Goal: Answer question/provide support: Share knowledge or assist other users

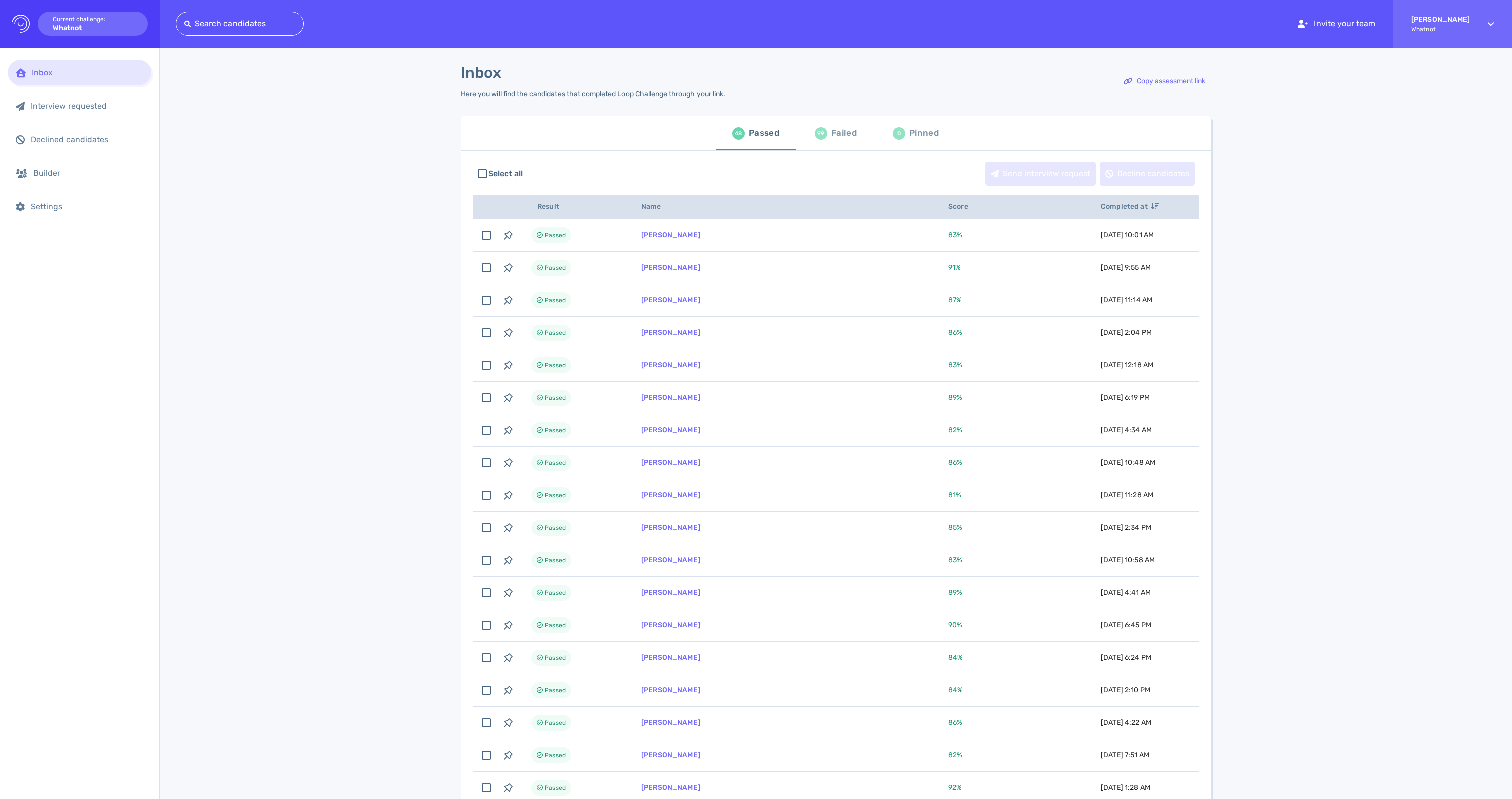
click at [826, 139] on div "99 Failed" at bounding box center [836, 134] width 42 height 28
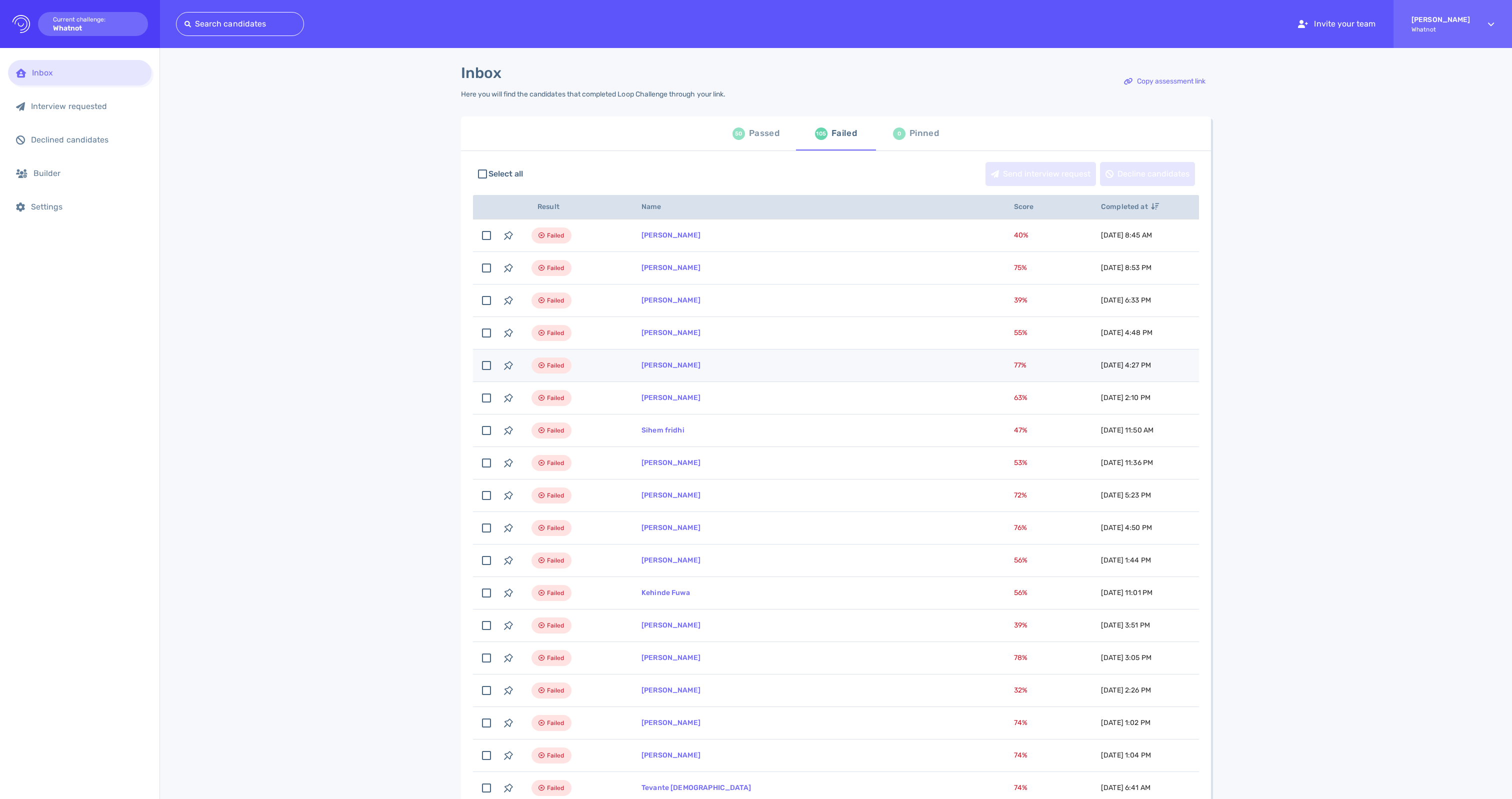
click at [688, 371] on td "[PERSON_NAME]" at bounding box center [816, 365] width 373 height 33
checkbox input "true"
click at [670, 369] on link "[PERSON_NAME]" at bounding box center [671, 365] width 59 height 9
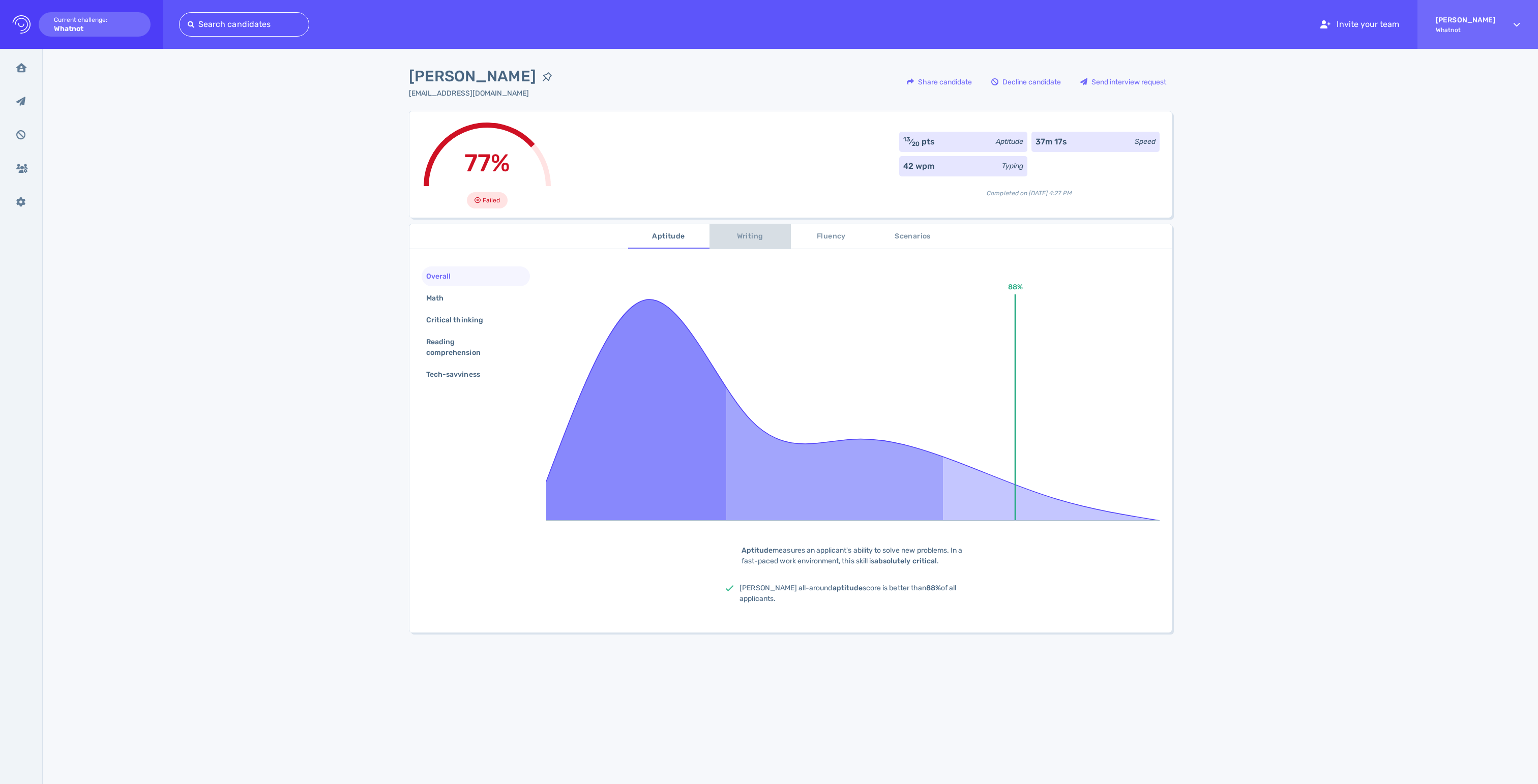
click at [761, 232] on span "Writing" at bounding box center [750, 236] width 69 height 13
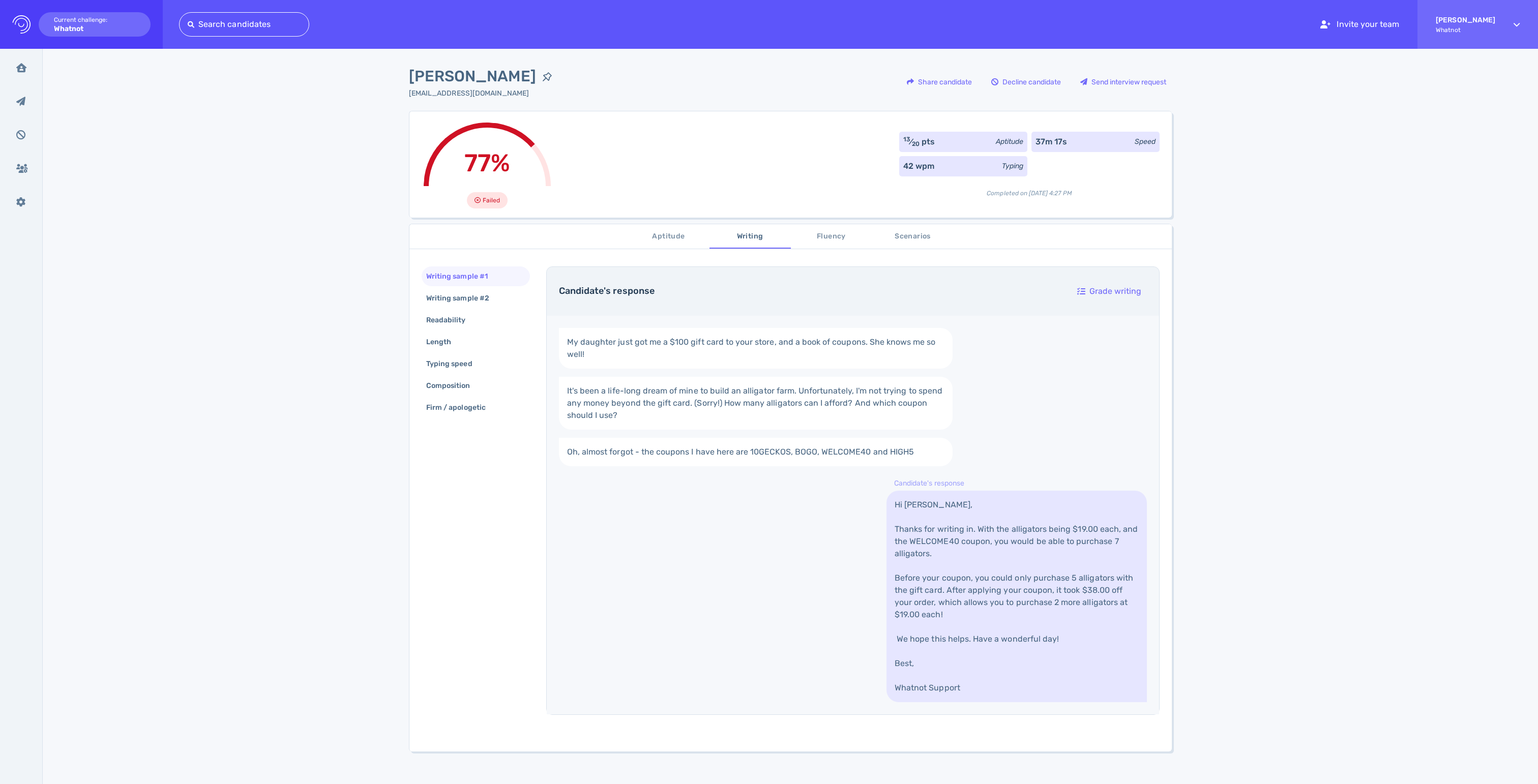
click at [823, 240] on span "Fluency" at bounding box center [832, 236] width 69 height 13
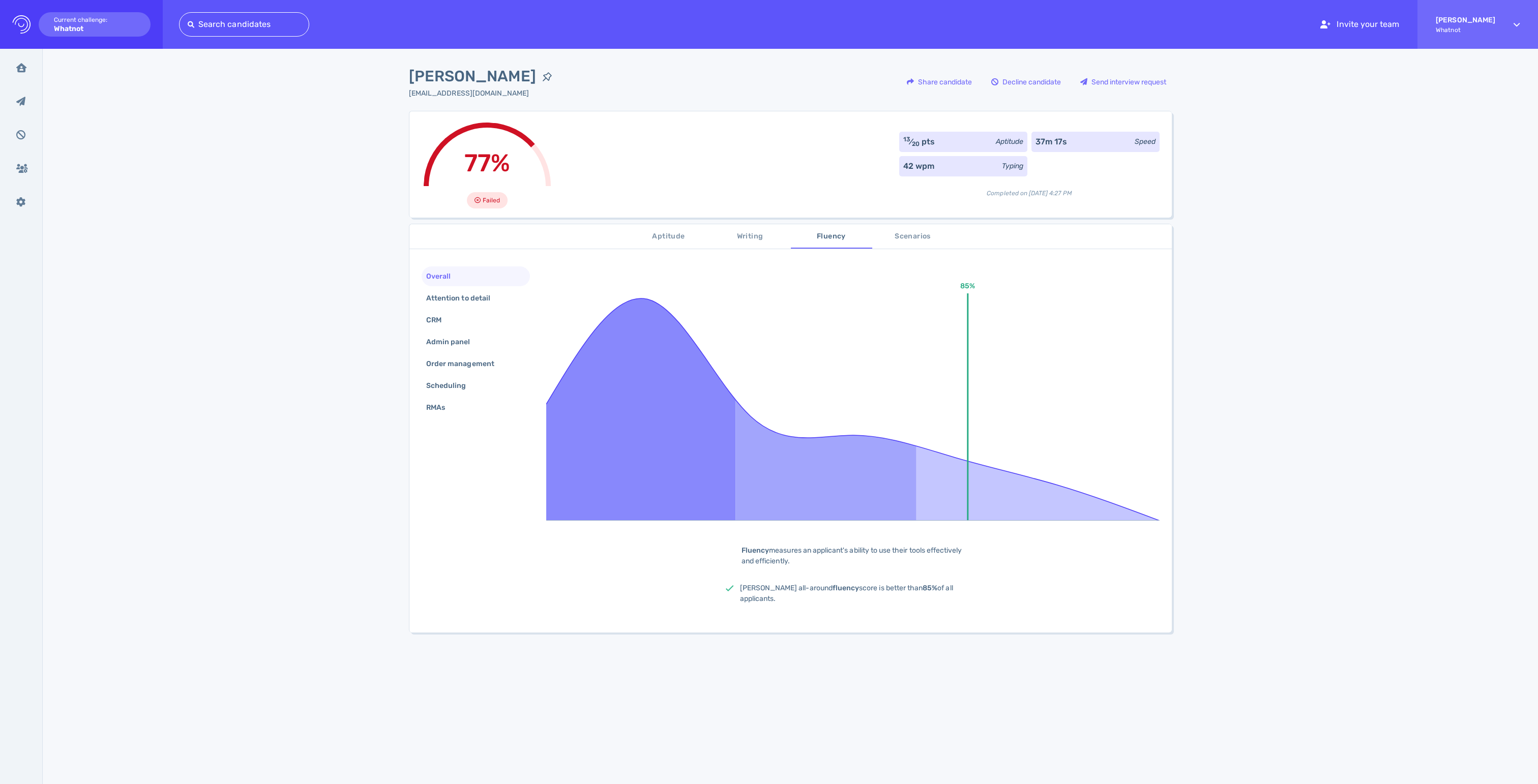
click at [901, 238] on span "Scenarios" at bounding box center [913, 236] width 69 height 13
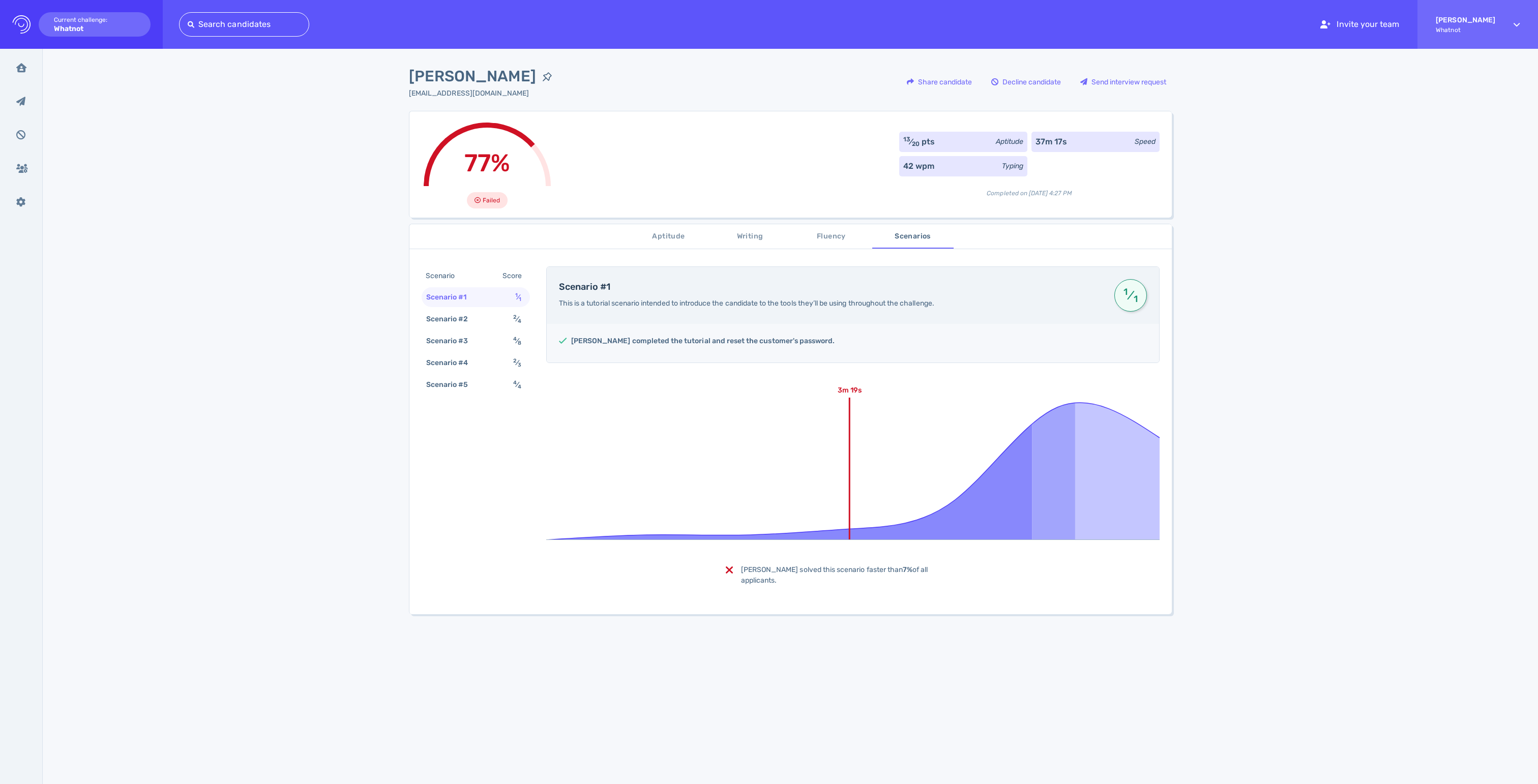
click at [678, 241] on span "Aptitude" at bounding box center [669, 236] width 69 height 13
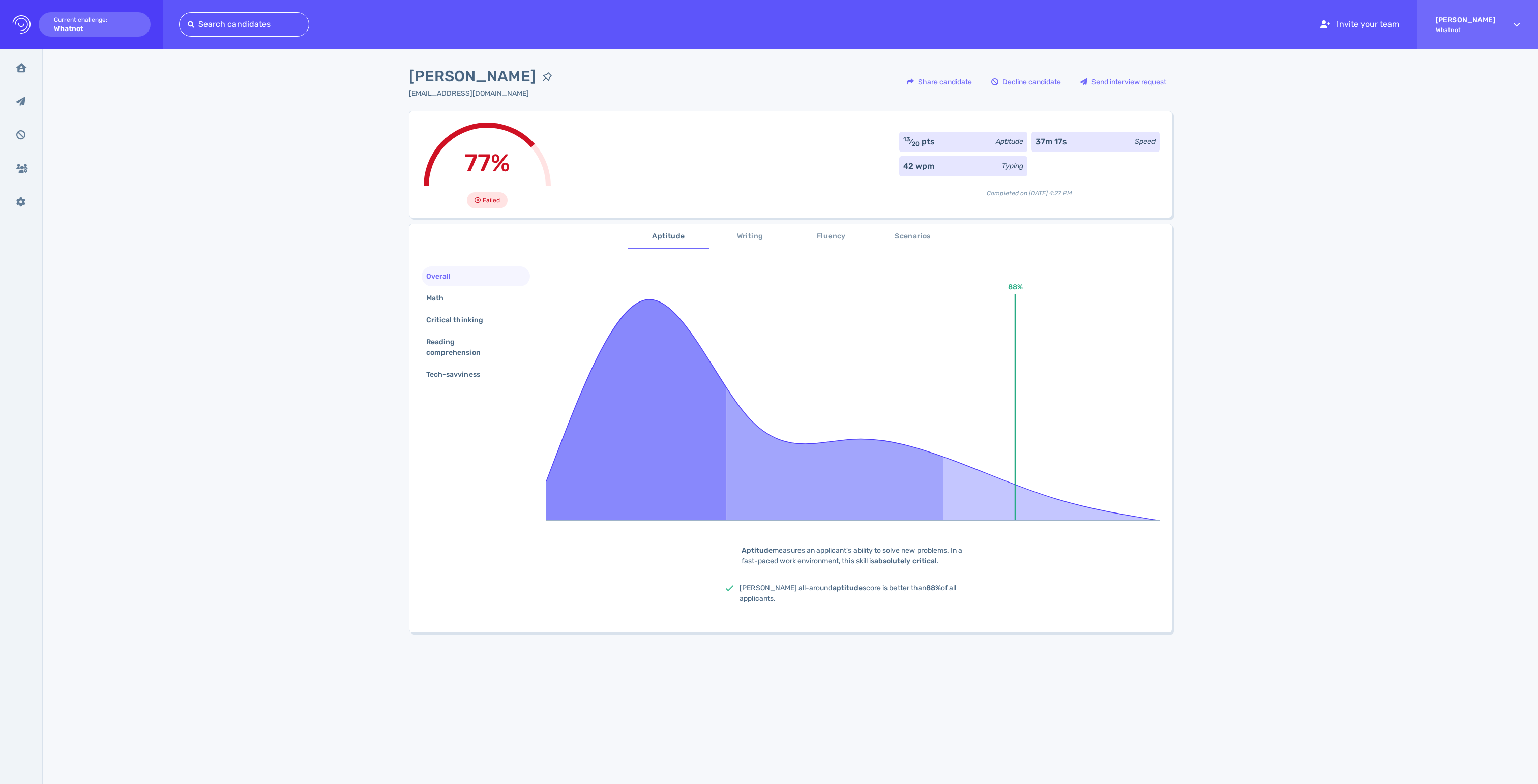
click at [759, 240] on span "Writing" at bounding box center [750, 236] width 69 height 13
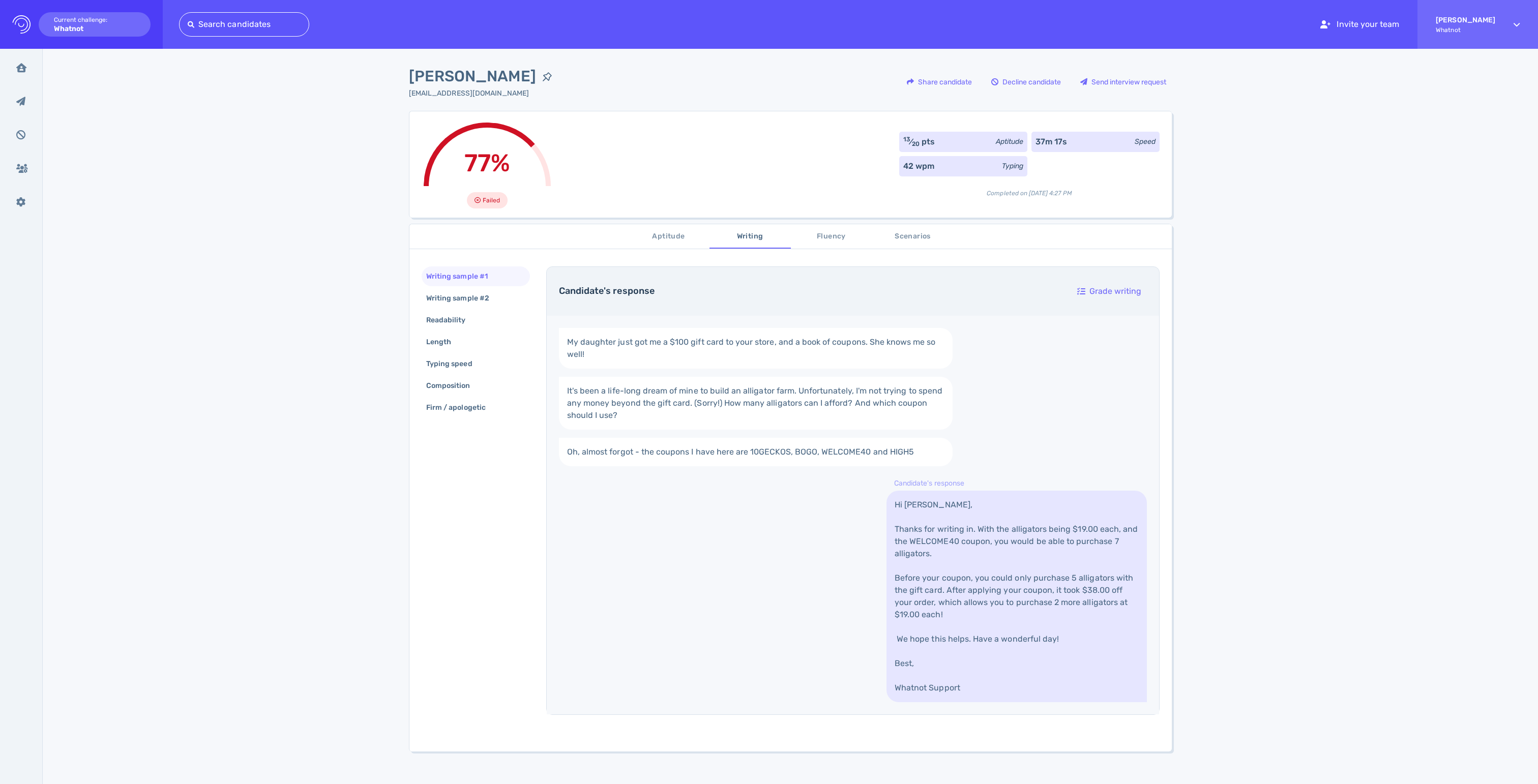
click at [837, 243] on span "Fluency" at bounding box center [832, 236] width 69 height 13
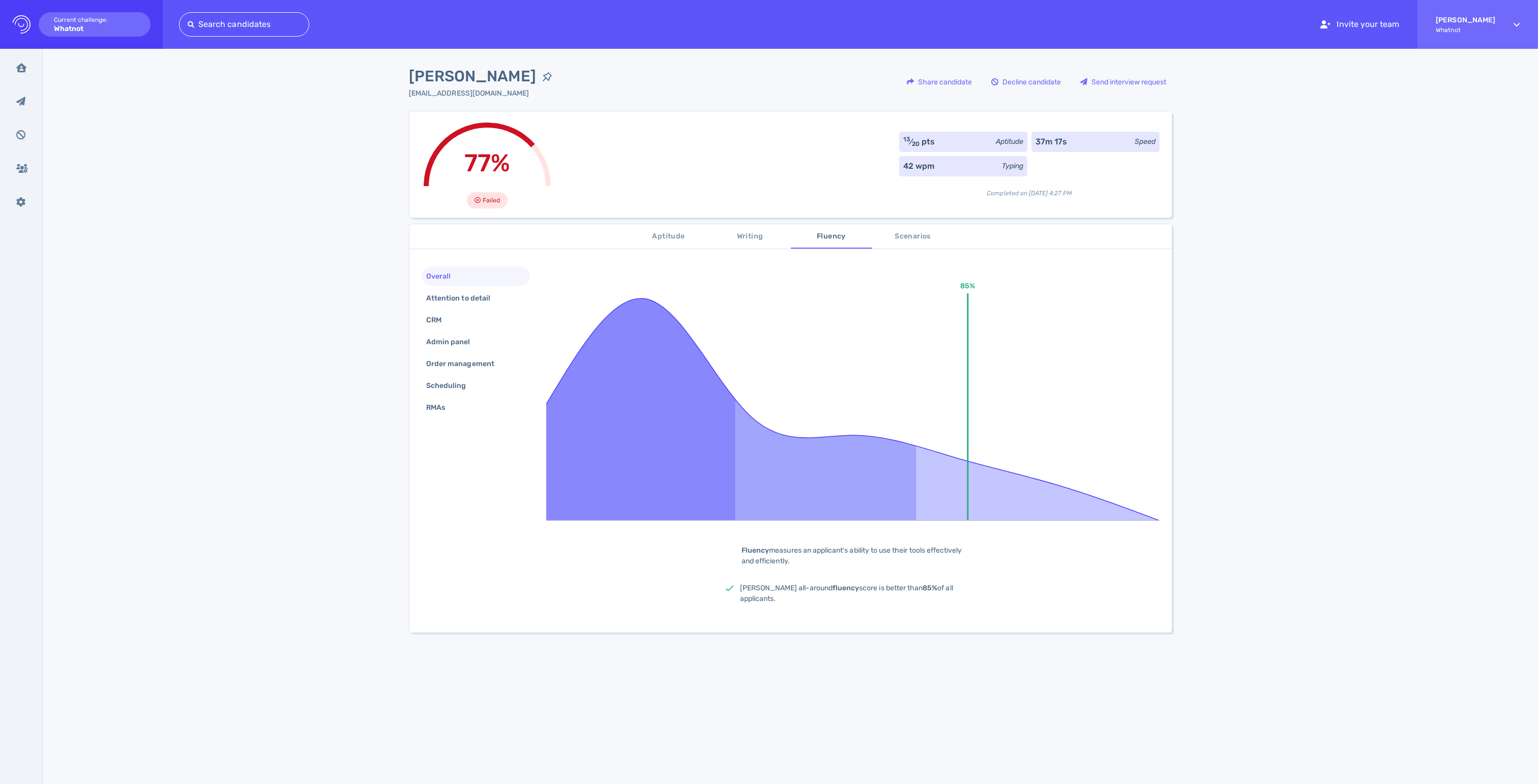
click at [903, 242] on span "Scenarios" at bounding box center [913, 236] width 69 height 13
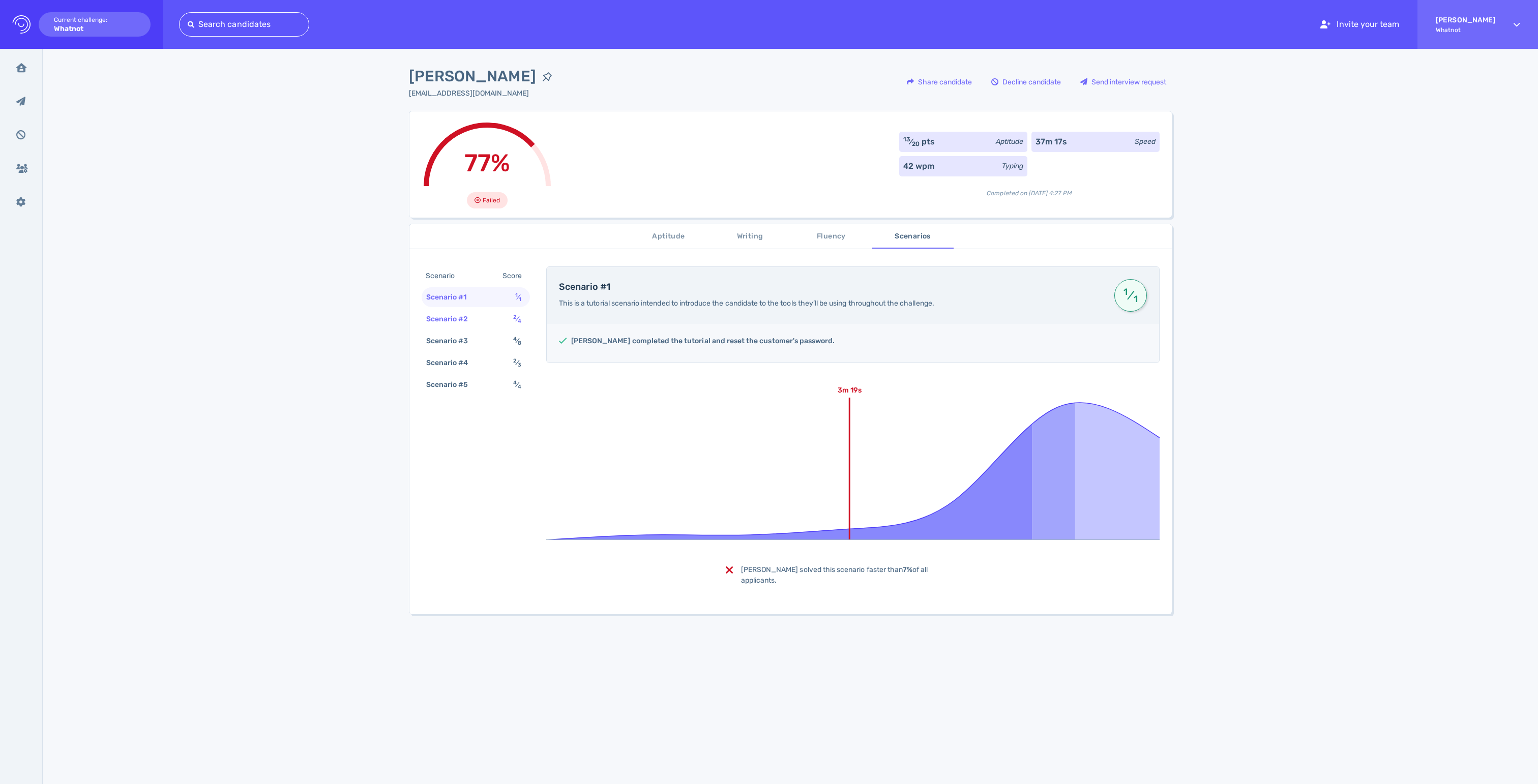
click at [459, 326] on div "Scenario #2" at bounding box center [452, 319] width 56 height 15
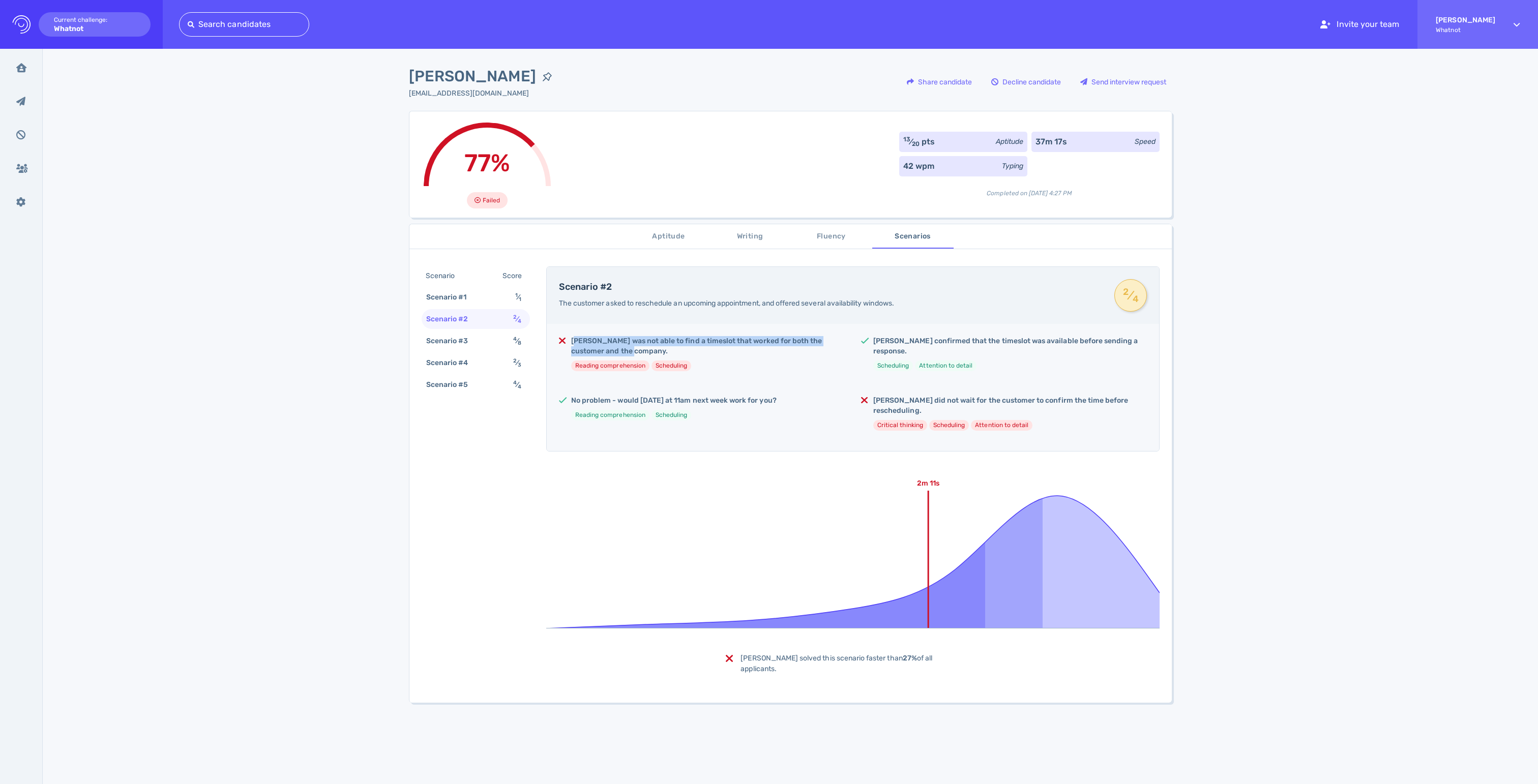
drag, startPoint x: 575, startPoint y: 348, endPoint x: 704, endPoint y: 349, distance: 129.0
click at [702, 351] on h5 "Kendall was not able to find a timeslot that worked for both the customer and t…" at bounding box center [707, 346] width 274 height 20
click at [704, 349] on h5 "Kendall was not able to find a timeslot that worked for both the customer and t…" at bounding box center [707, 346] width 274 height 20
click at [480, 349] on div "Scenario #3" at bounding box center [452, 341] width 56 height 15
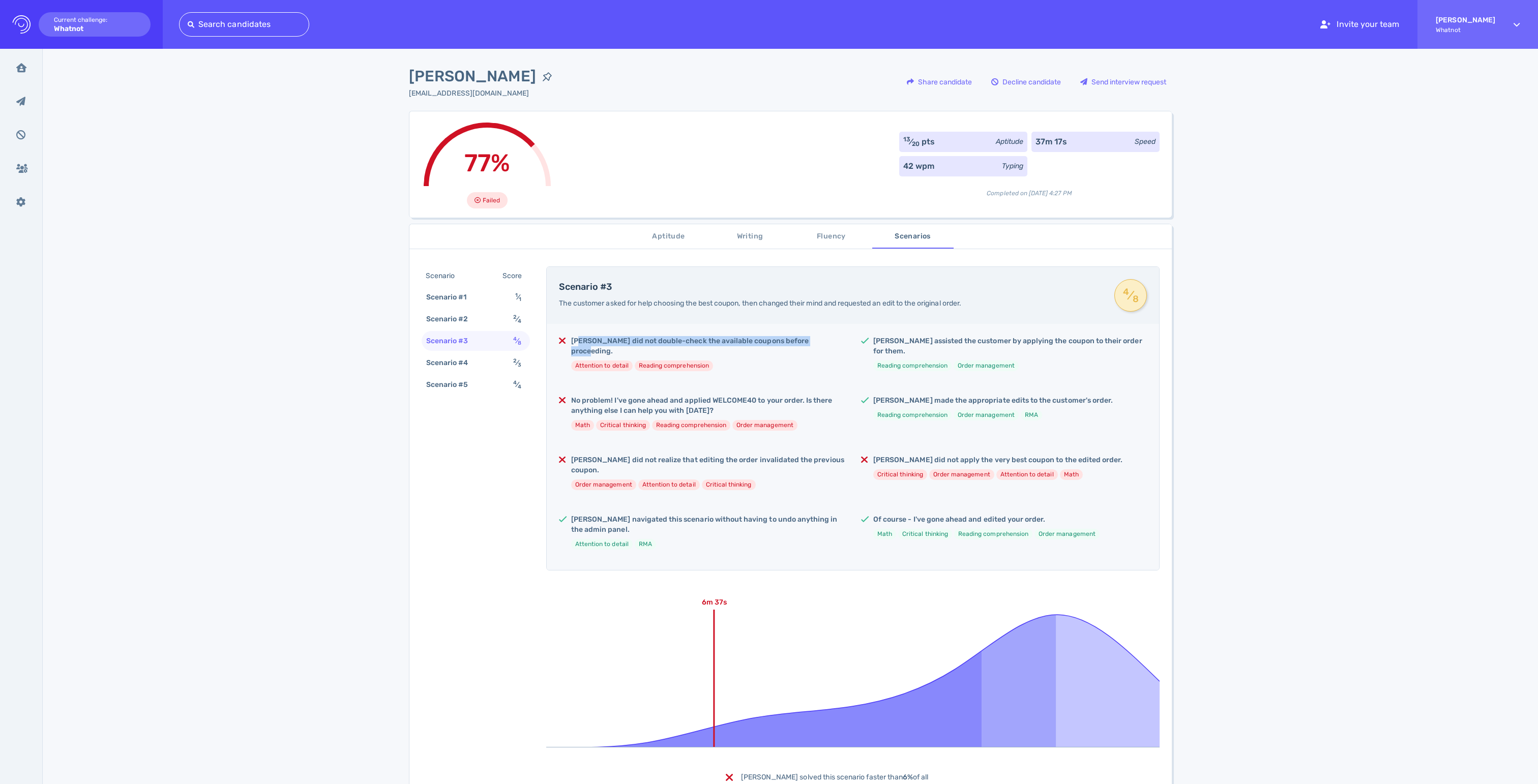
drag, startPoint x: 581, startPoint y: 346, endPoint x: 682, endPoint y: 356, distance: 101.5
click at [682, 356] on h5 "Kendall did not double-check the available coupons before proceeding." at bounding box center [707, 346] width 274 height 20
click at [447, 370] on div "Scenario #4" at bounding box center [452, 363] width 56 height 15
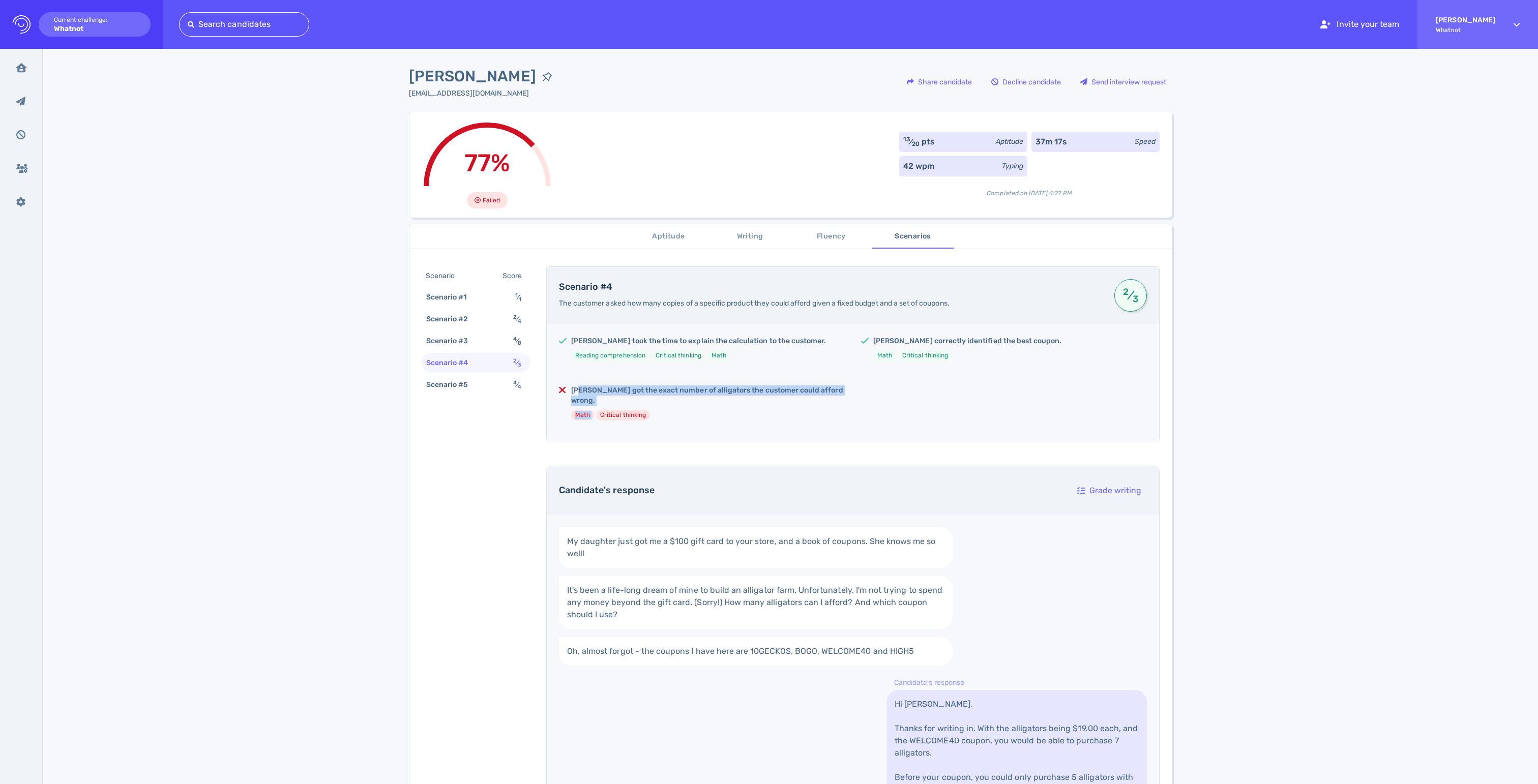
drag, startPoint x: 579, startPoint y: 406, endPoint x: 733, endPoint y: 422, distance: 154.8
click at [733, 422] on div "Kendall got the exact number of alligators the customer could afford wrong. Mat…" at bounding box center [707, 407] width 274 height 43
click at [448, 392] on div "Scenario #5" at bounding box center [452, 385] width 56 height 15
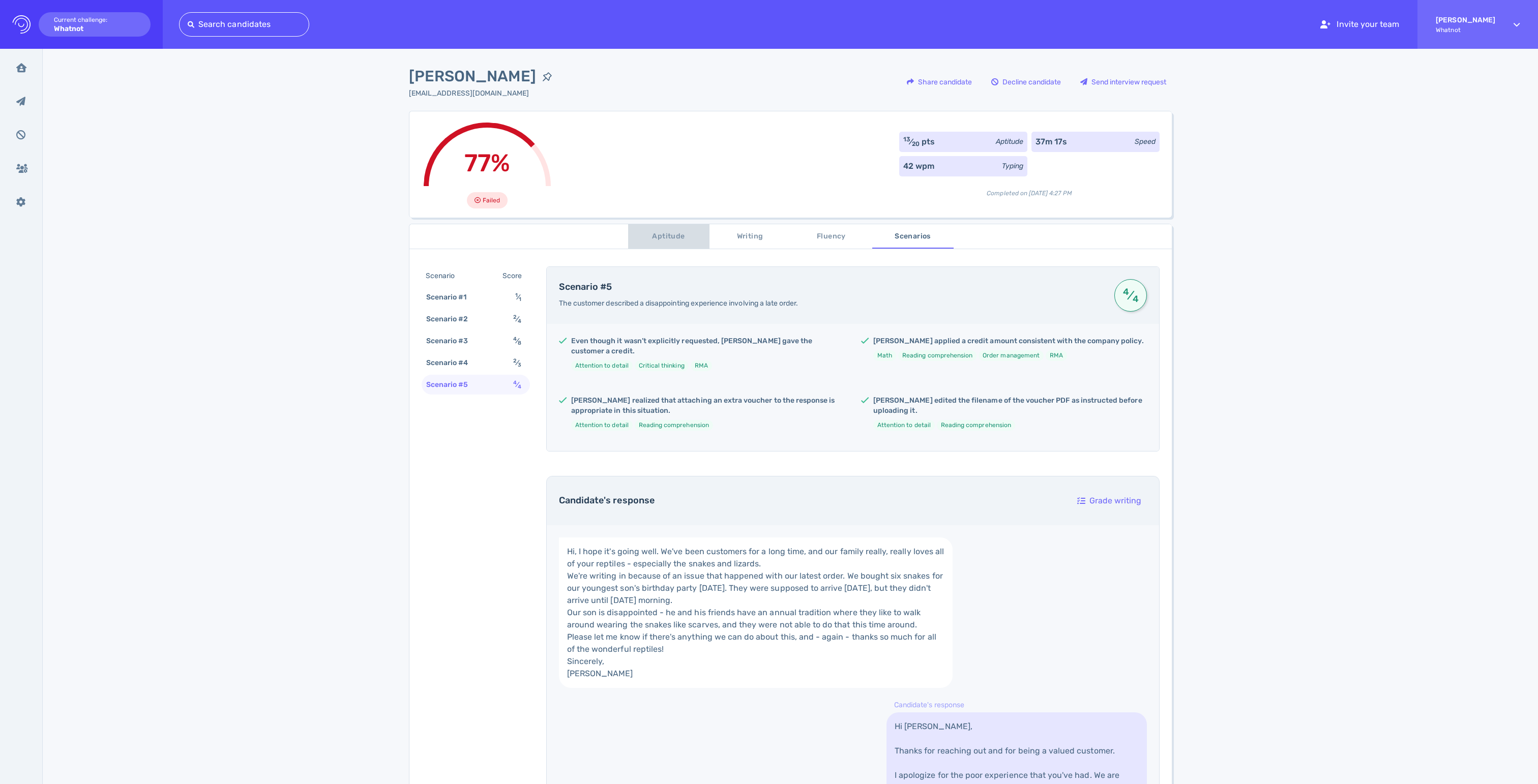
click at [657, 231] on button "Aptitude" at bounding box center [669, 236] width 82 height 24
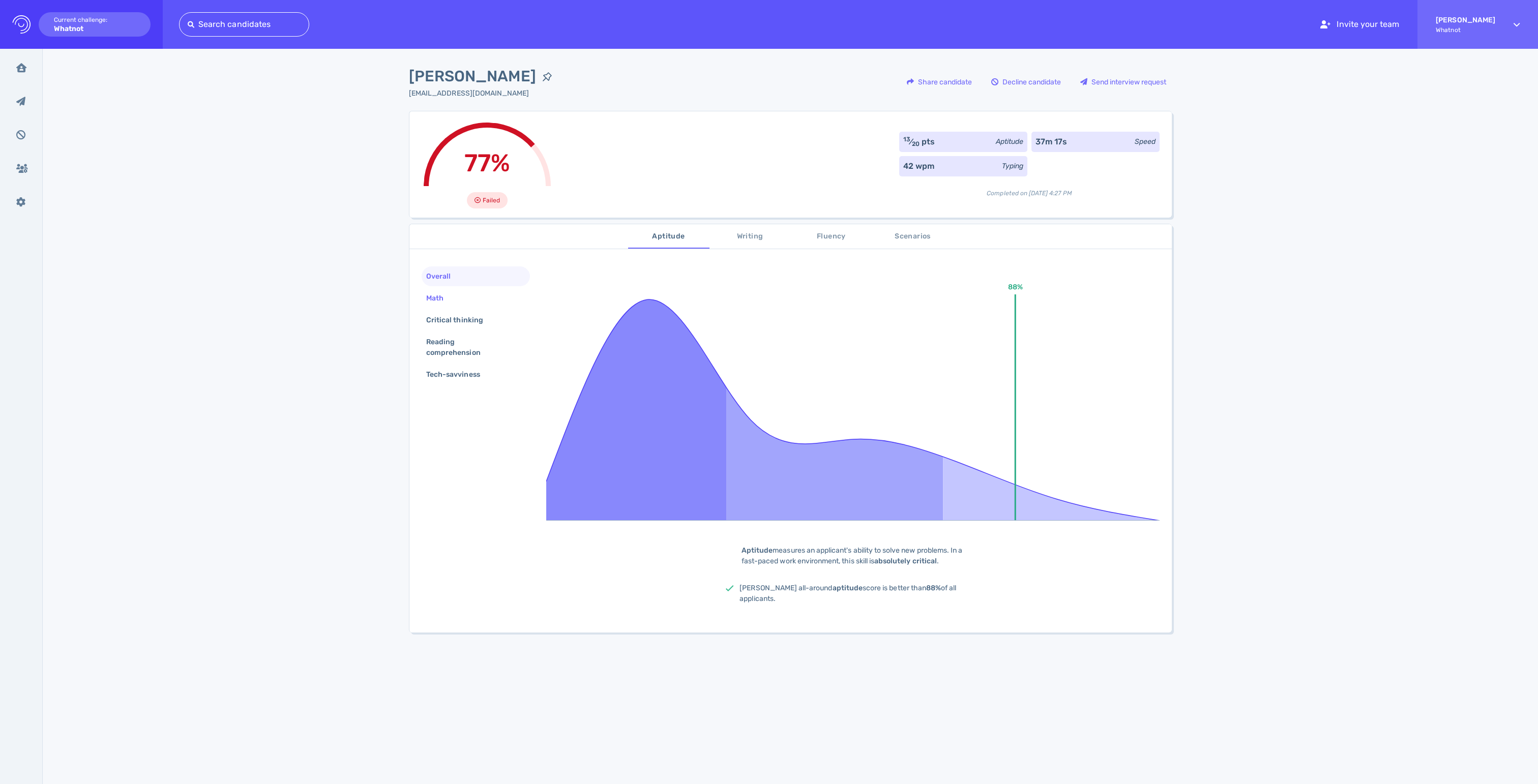
click at [436, 302] on div "Math" at bounding box center [440, 298] width 31 height 15
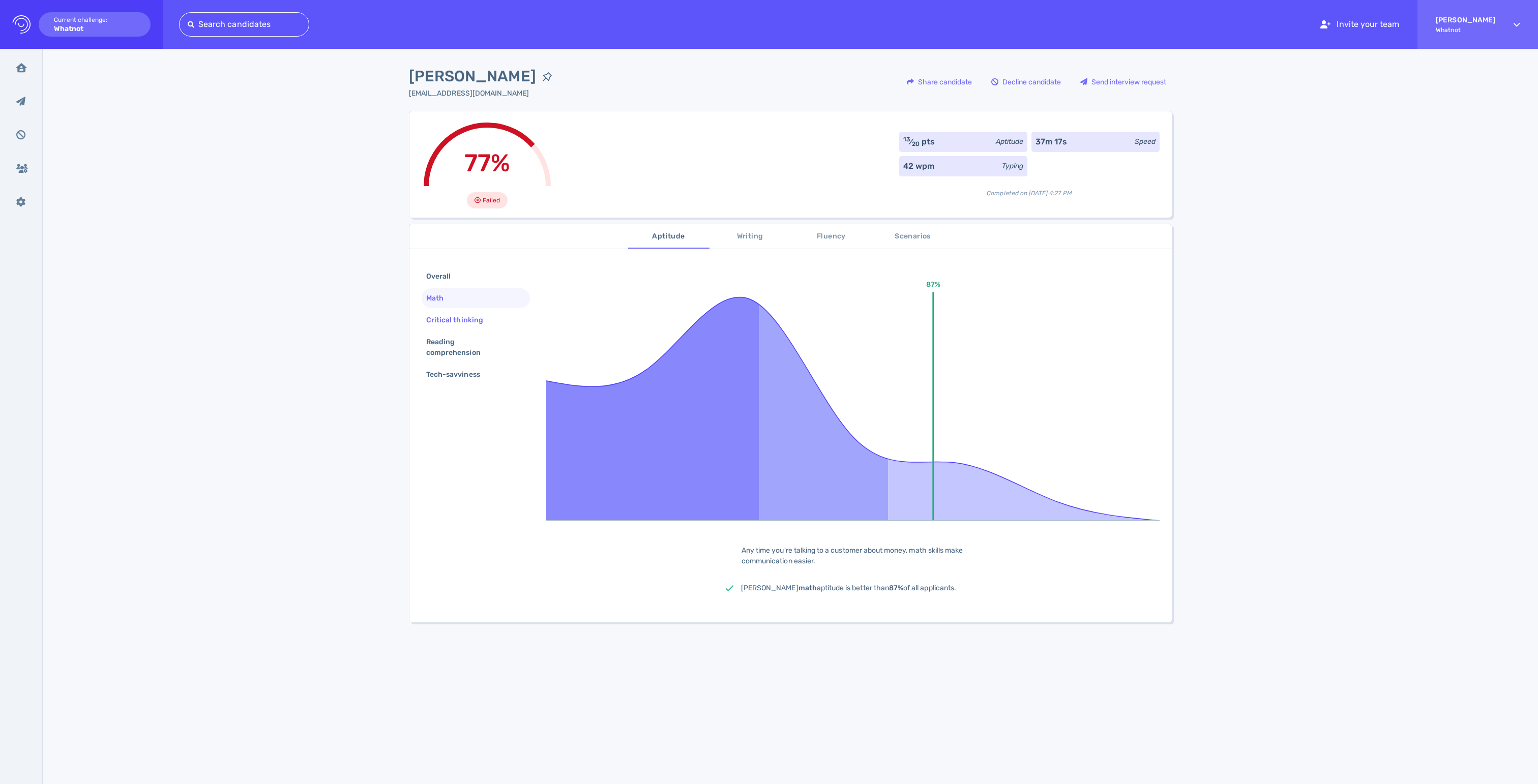
click at [436, 327] on div "Critical thinking" at bounding box center [459, 320] width 71 height 15
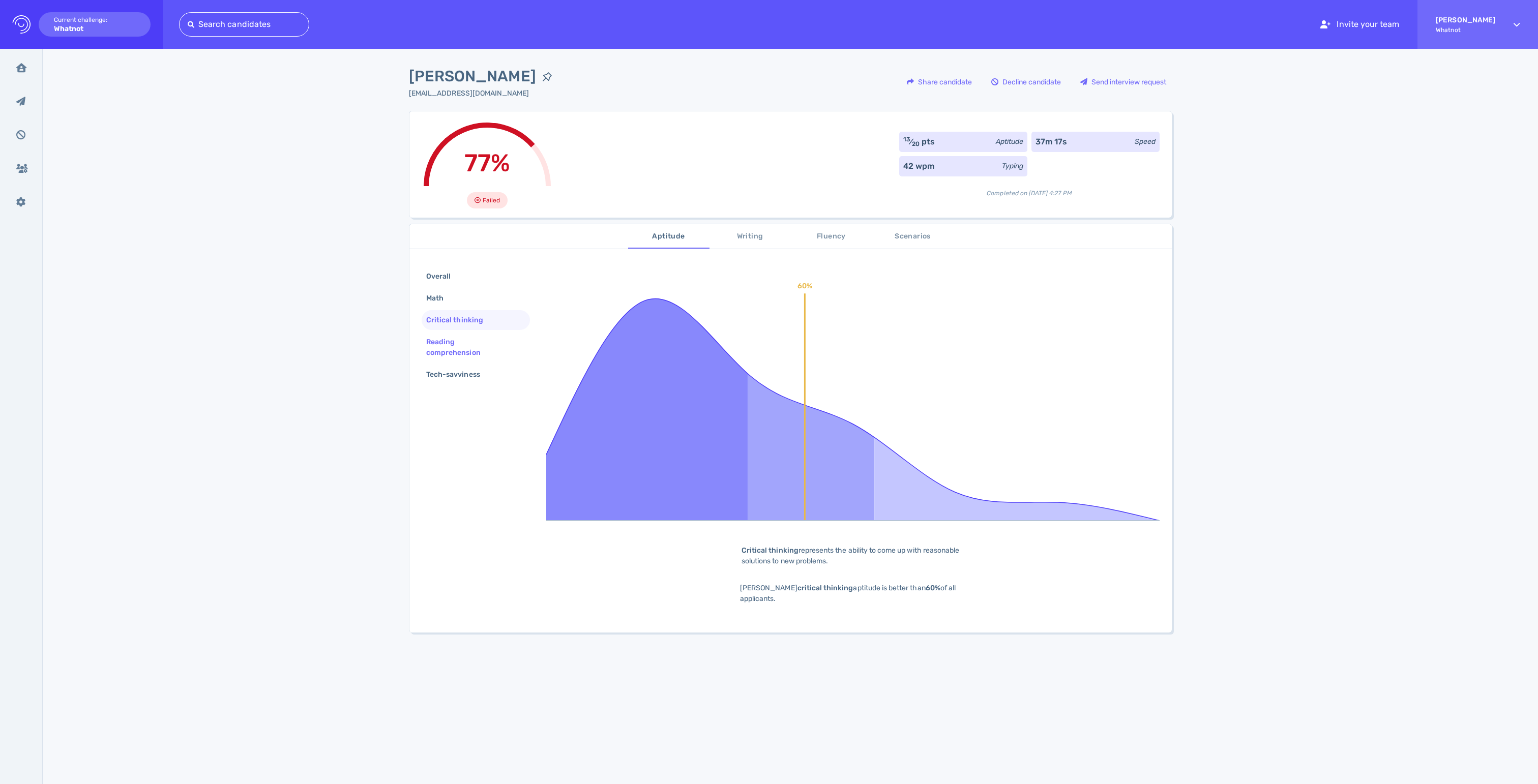
click at [442, 360] on div "Reading comprehension" at bounding box center [472, 346] width 95 height 25
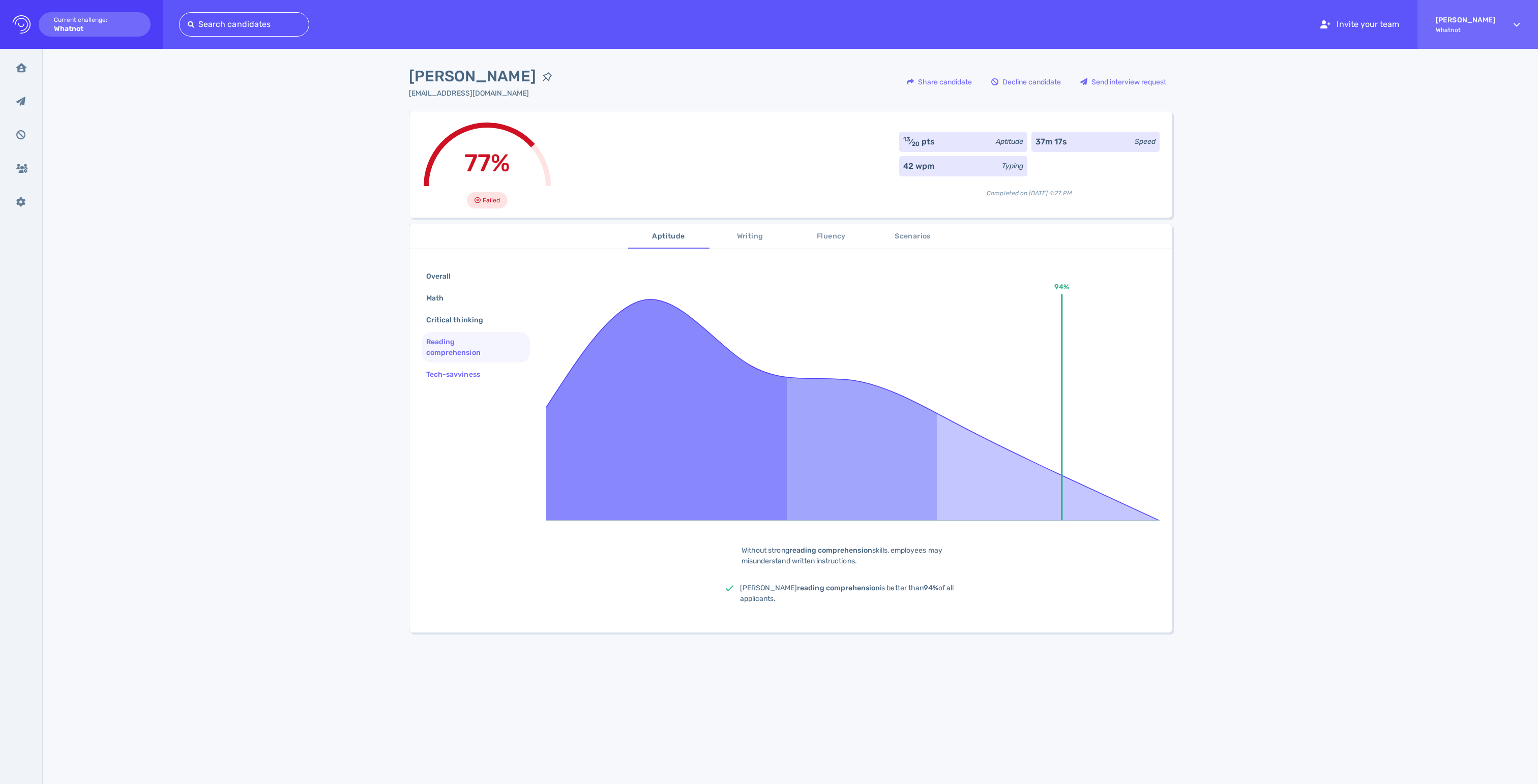
click at [452, 382] on div "Tech-savviness" at bounding box center [458, 374] width 68 height 15
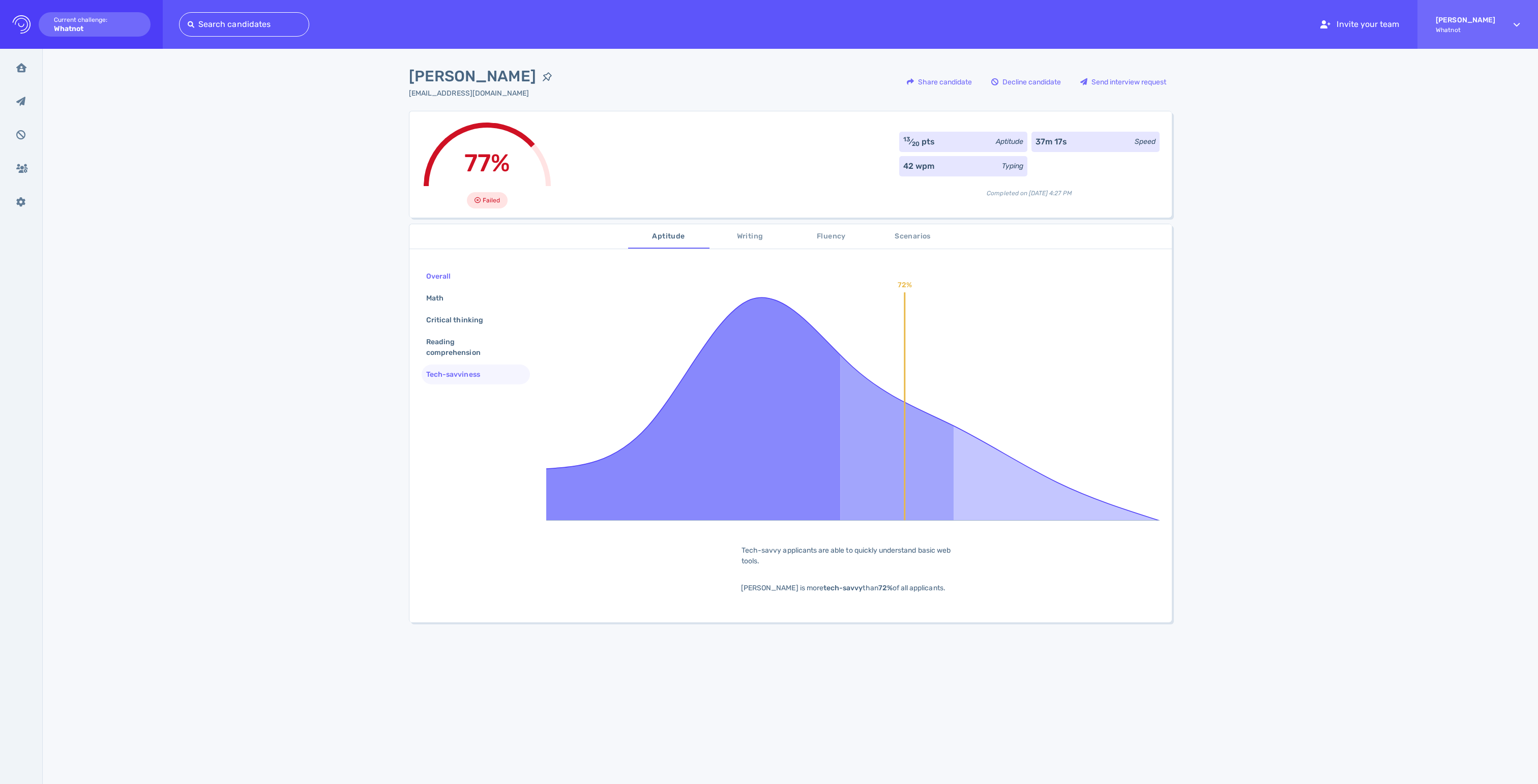
click at [444, 284] on div "Overall" at bounding box center [443, 277] width 39 height 15
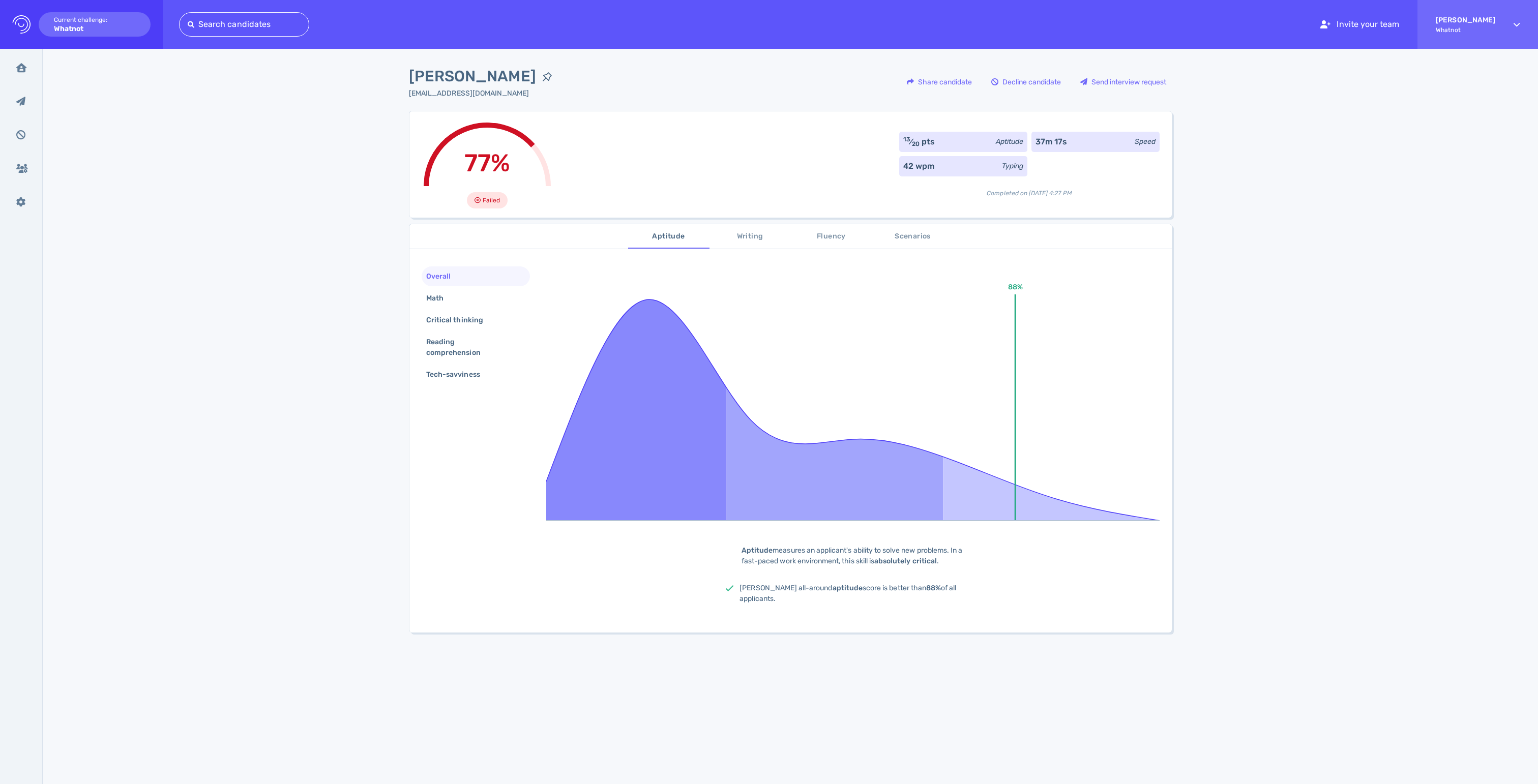
click at [739, 236] on span "Writing" at bounding box center [750, 236] width 69 height 13
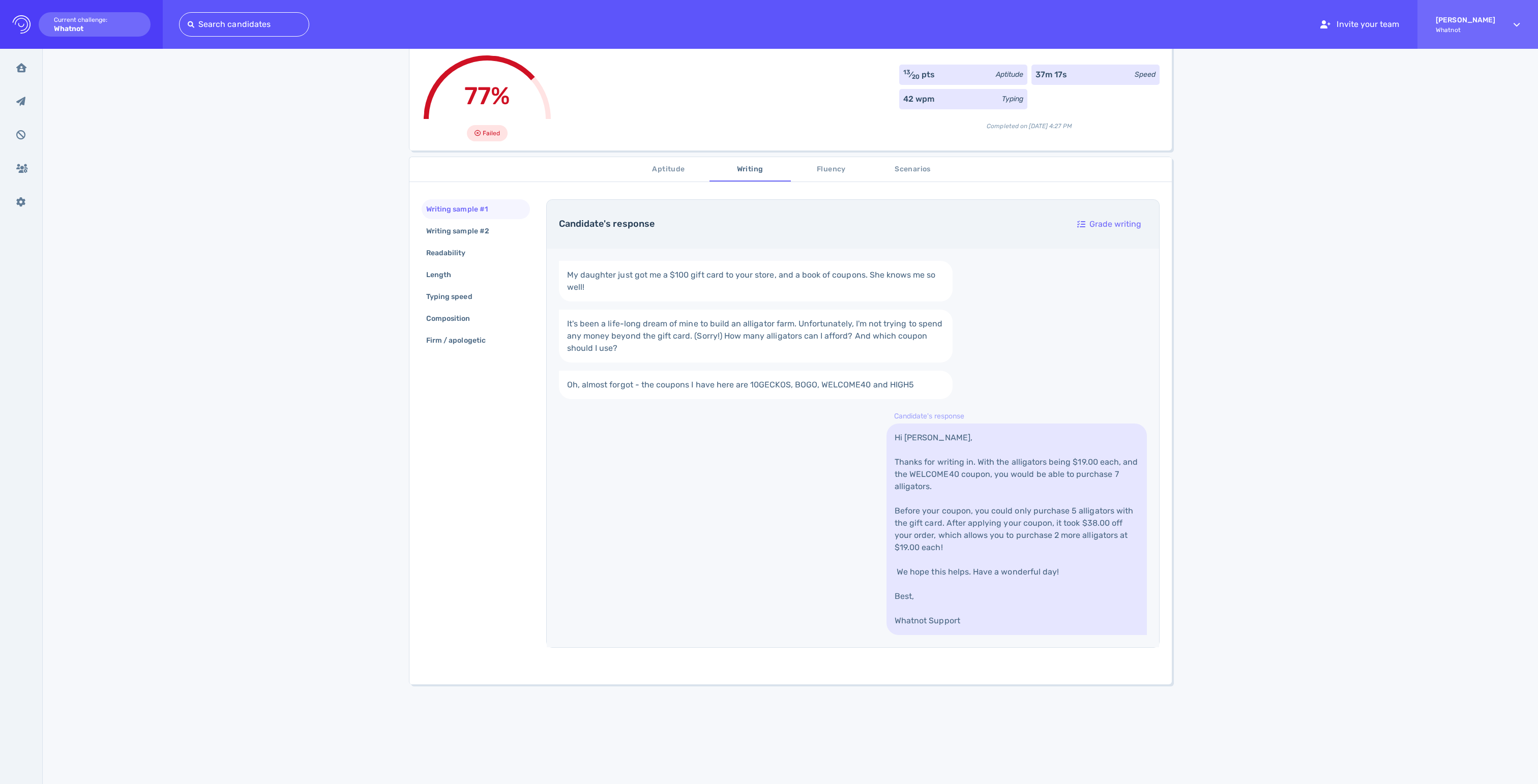
scroll to position [69, 0]
click at [816, 178] on button "Fluency" at bounding box center [832, 167] width 82 height 24
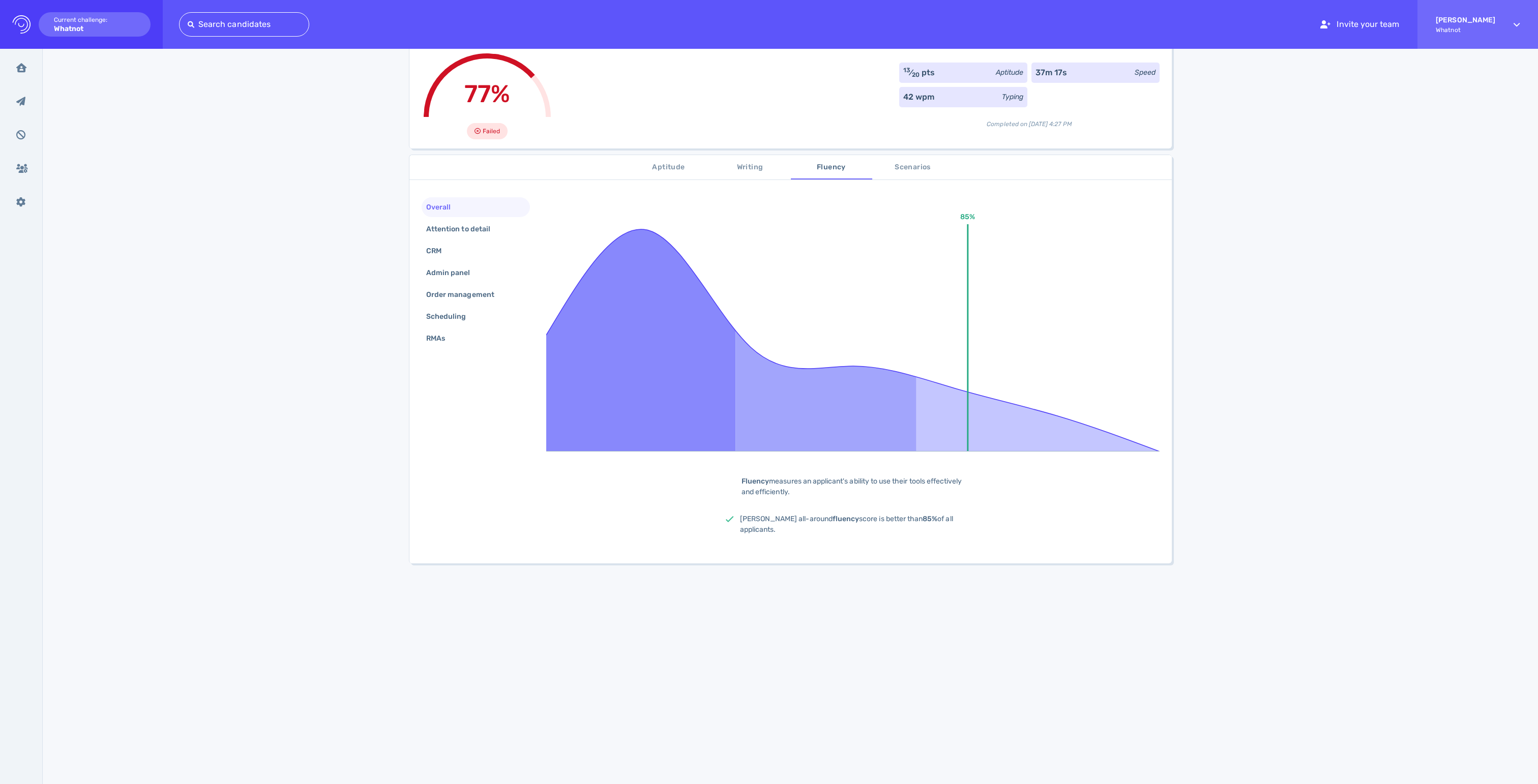
click at [733, 179] on button "Writing" at bounding box center [750, 167] width 82 height 24
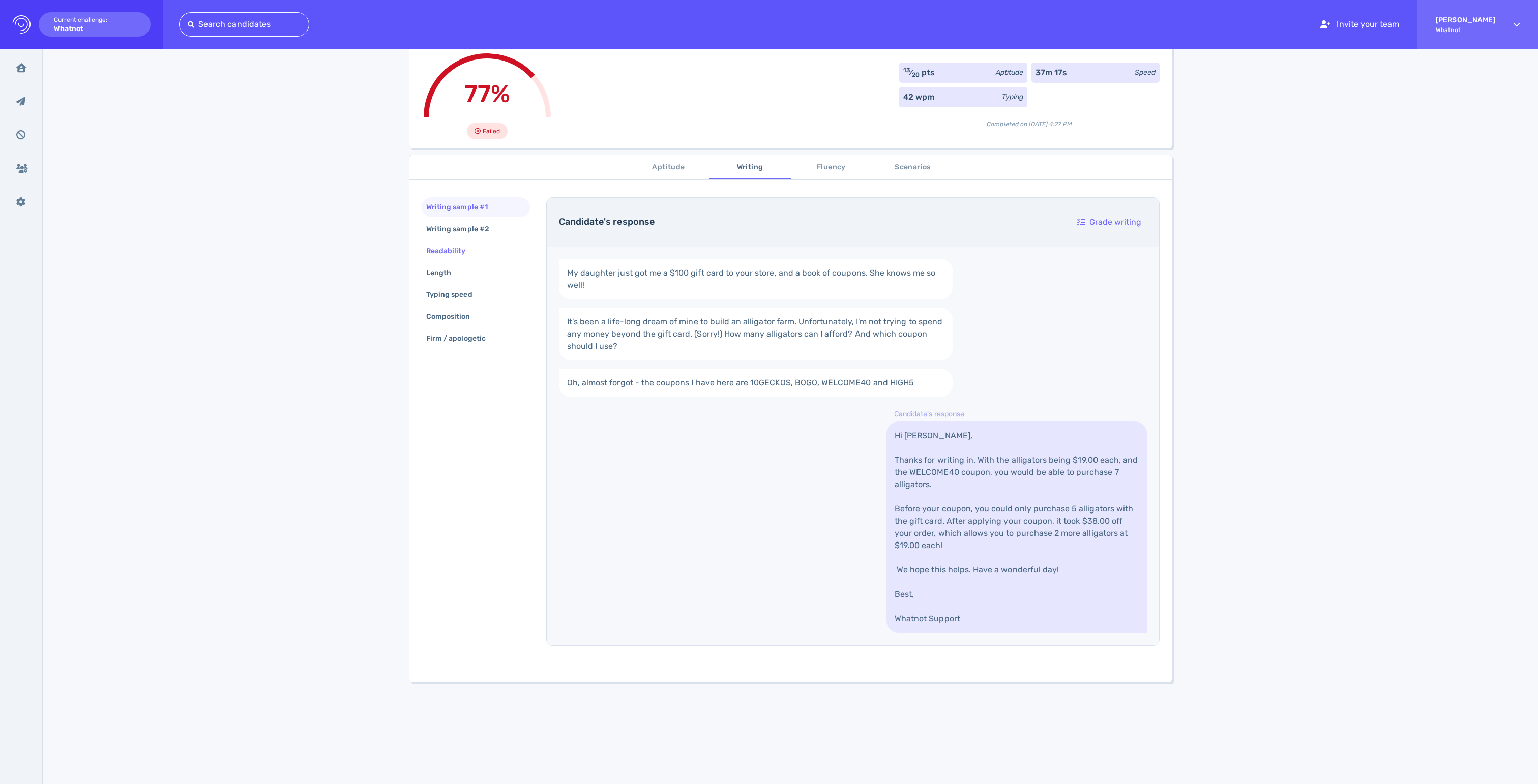
click at [473, 251] on div "Readability" at bounding box center [475, 251] width 108 height 20
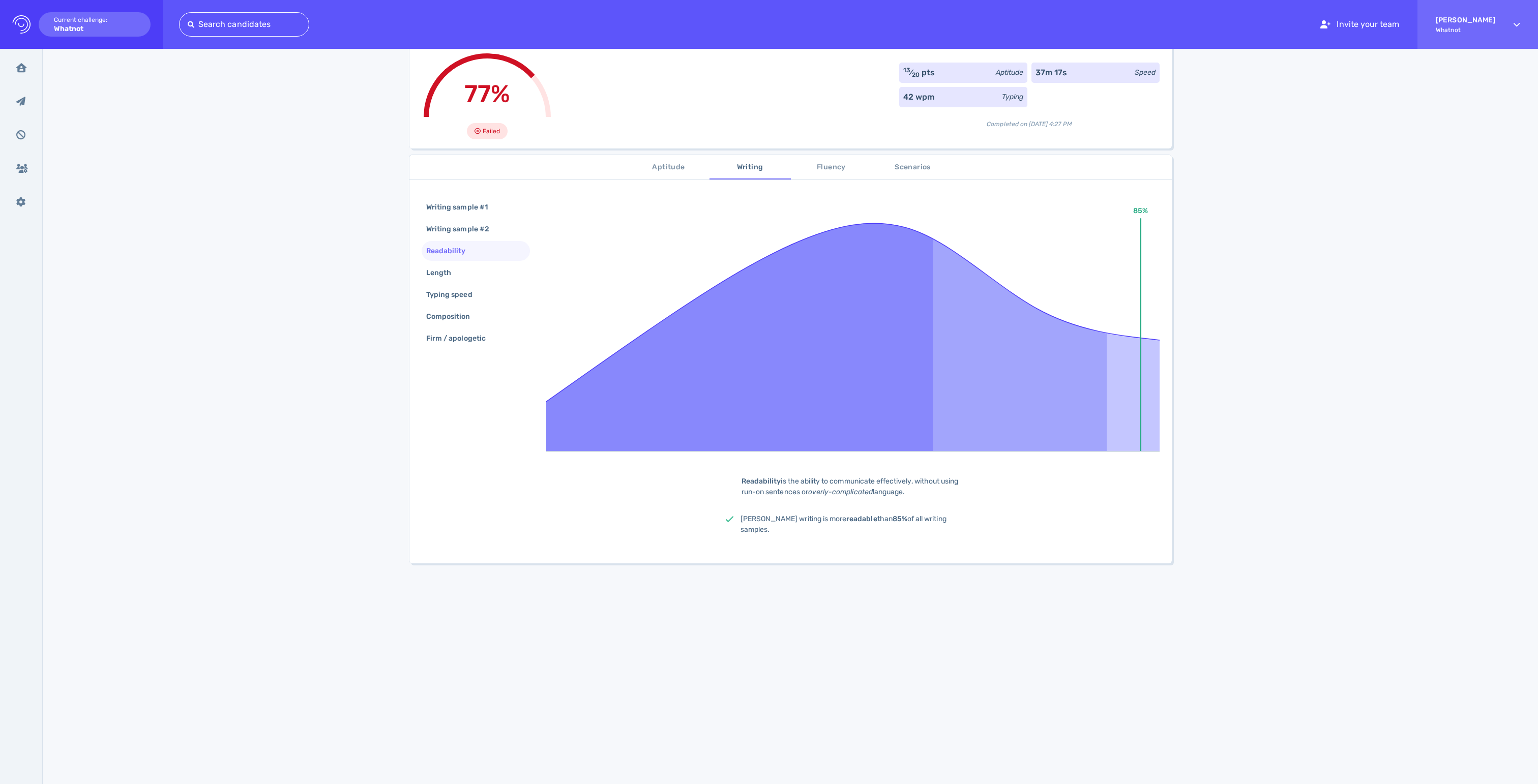
click at [457, 258] on div "Readability" at bounding box center [451, 251] width 54 height 15
click at [454, 280] on div "Length" at bounding box center [444, 273] width 39 height 15
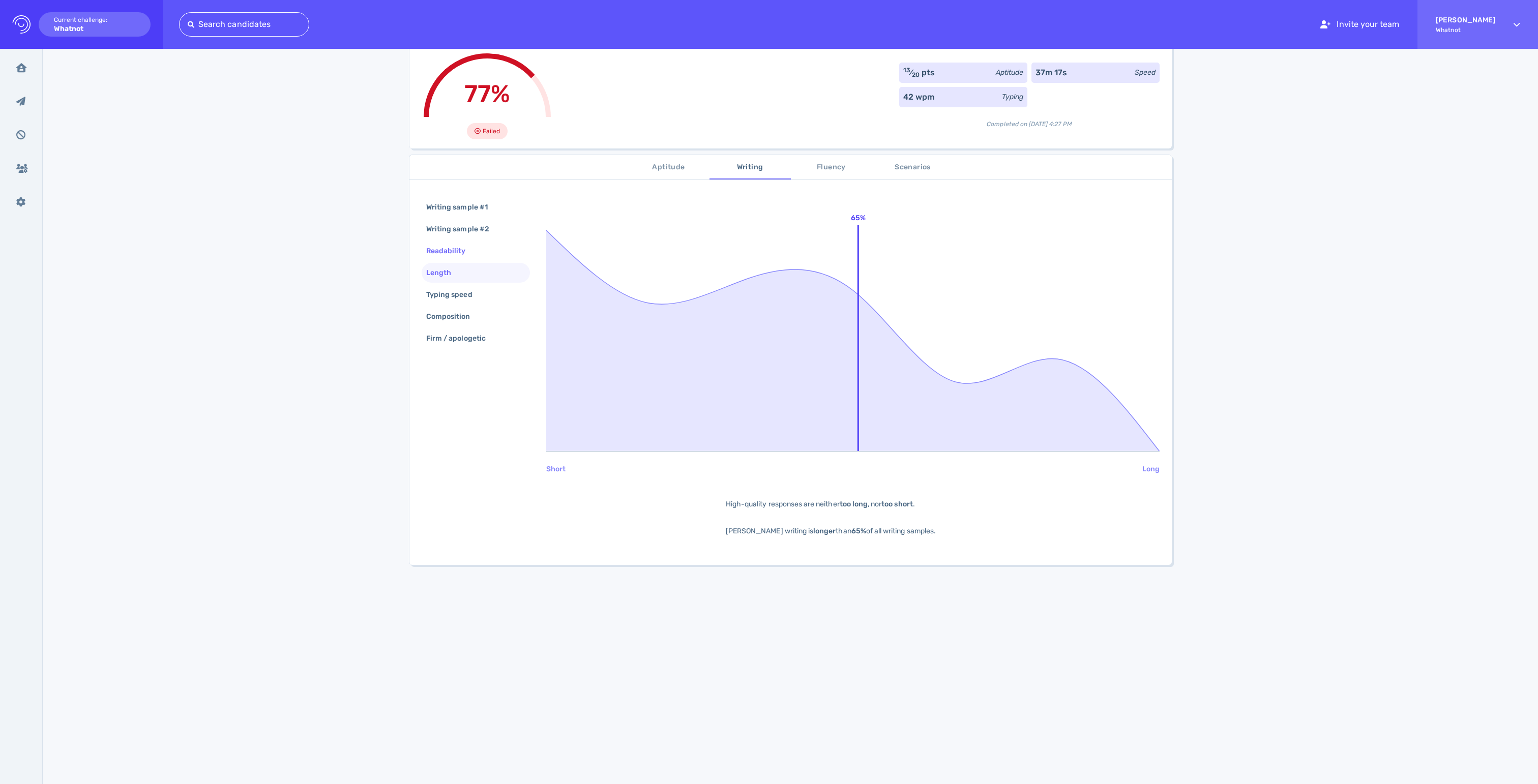
click at [458, 258] on div "Readability" at bounding box center [451, 251] width 54 height 15
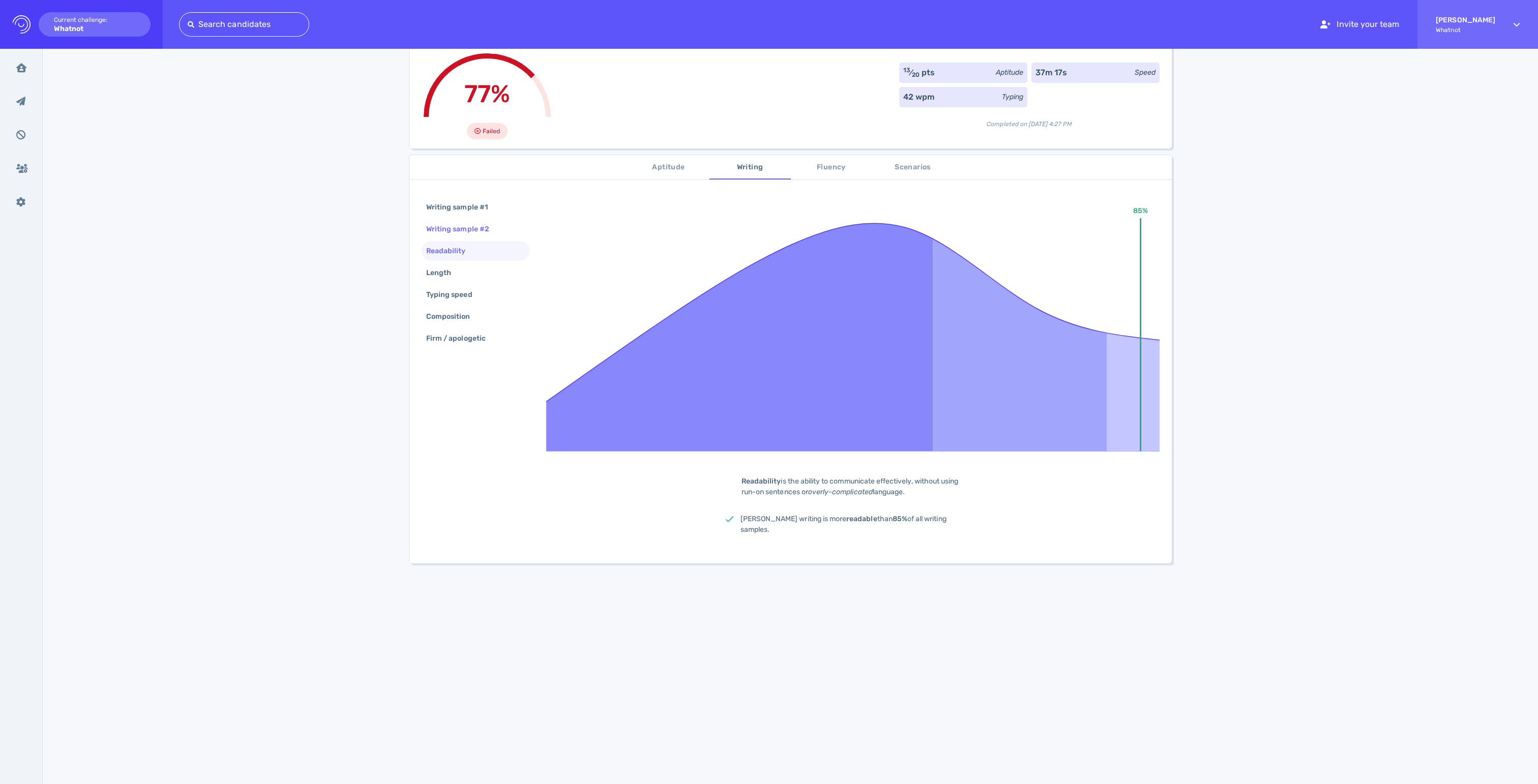
click at [462, 236] on div "Writing sample #2" at bounding box center [463, 229] width 77 height 15
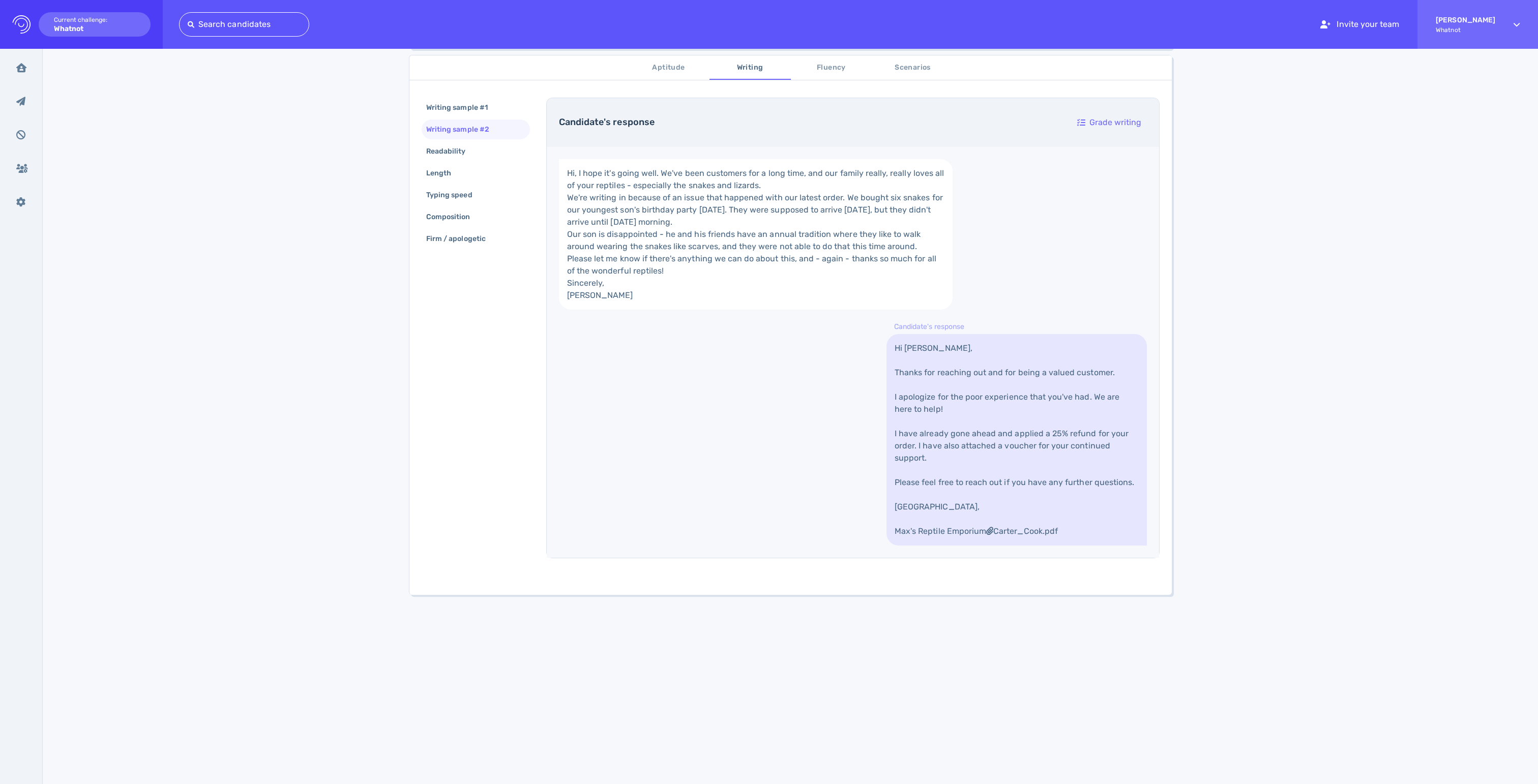
scroll to position [196, 0]
click at [436, 224] on div "Composition" at bounding box center [453, 217] width 58 height 15
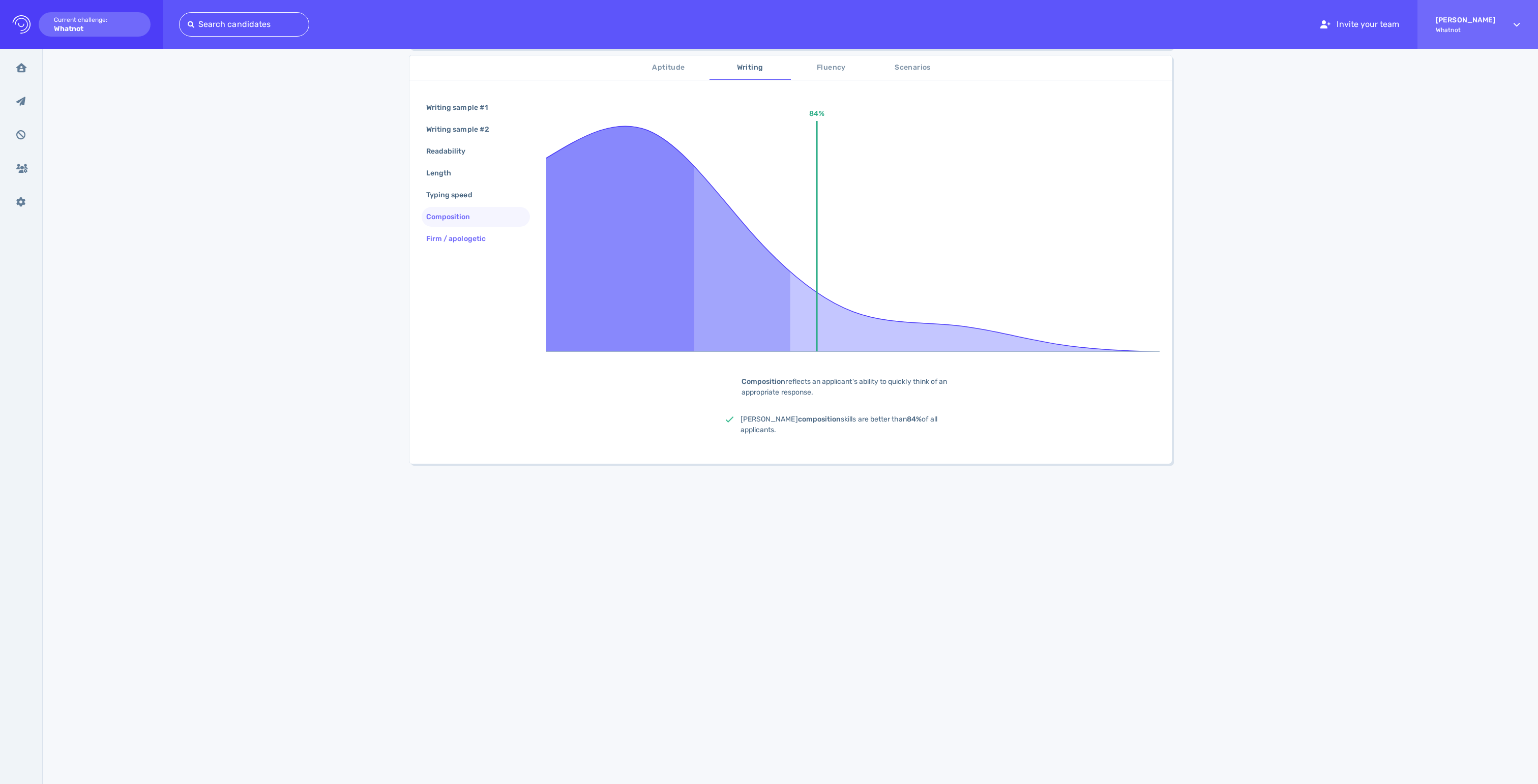
click at [448, 246] on div "Firm / apologetic" at bounding box center [461, 239] width 74 height 15
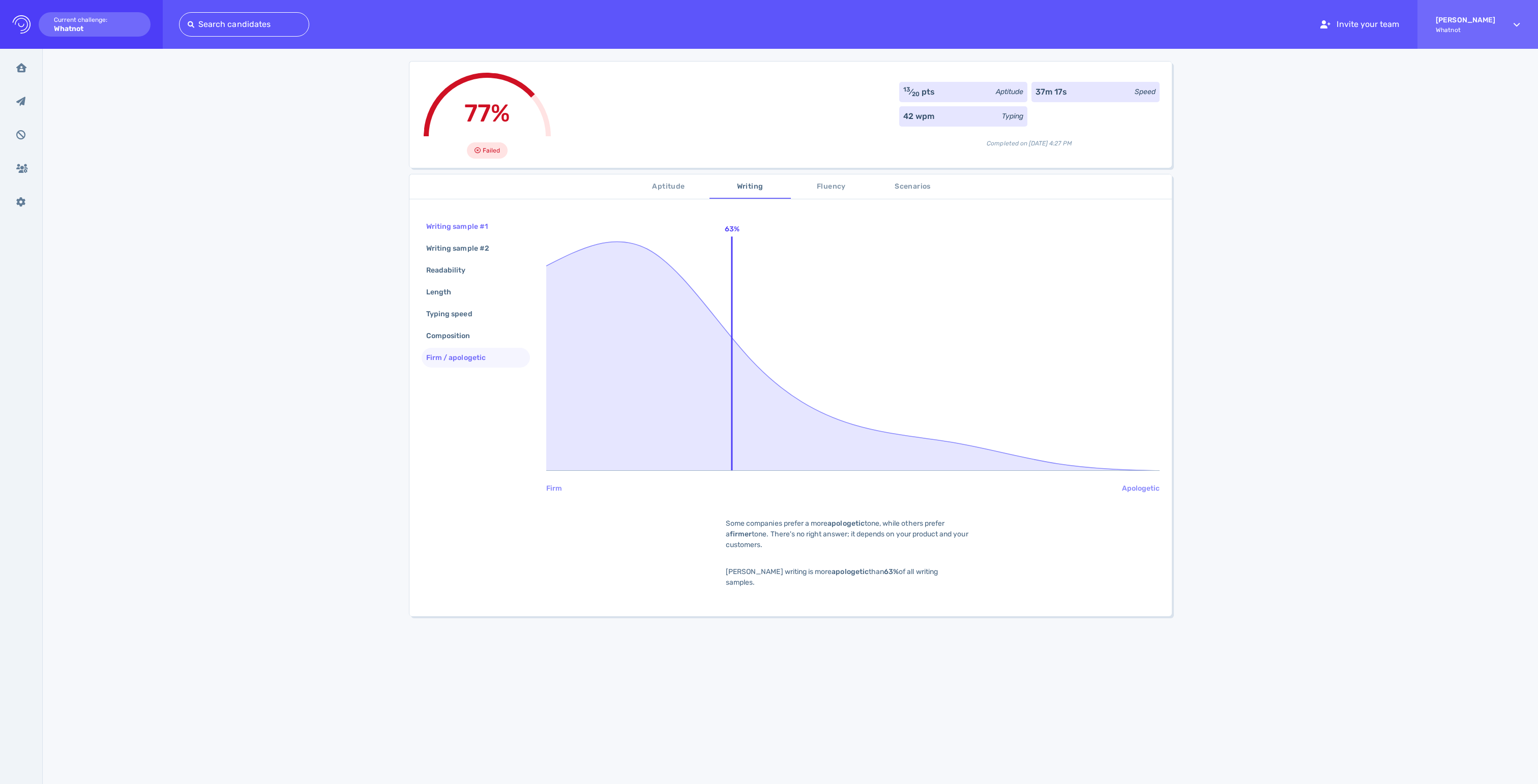
scroll to position [52, 0]
click at [450, 322] on div "Typing speed" at bounding box center [475, 312] width 108 height 20
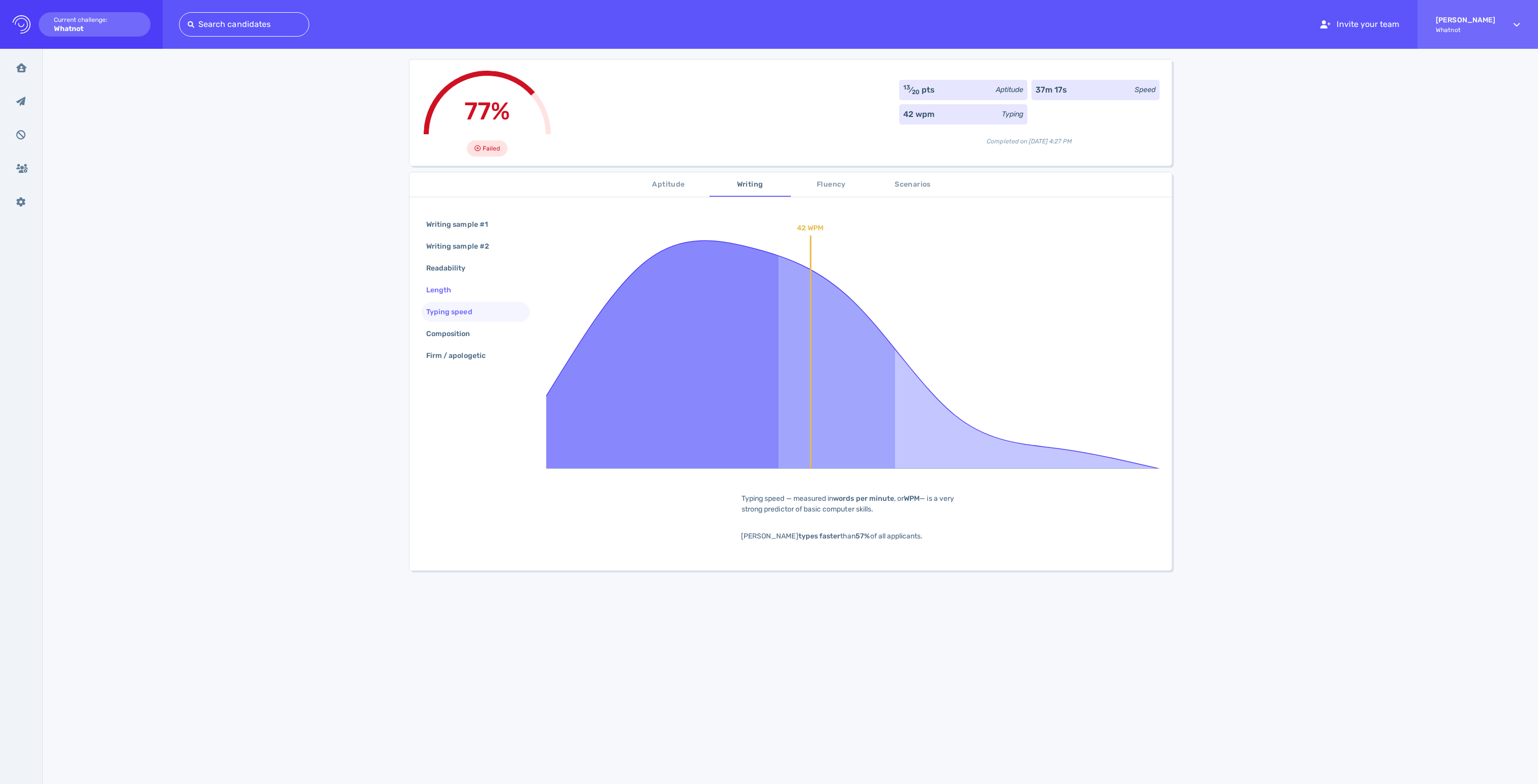
click at [446, 298] on div "Length" at bounding box center [444, 290] width 39 height 15
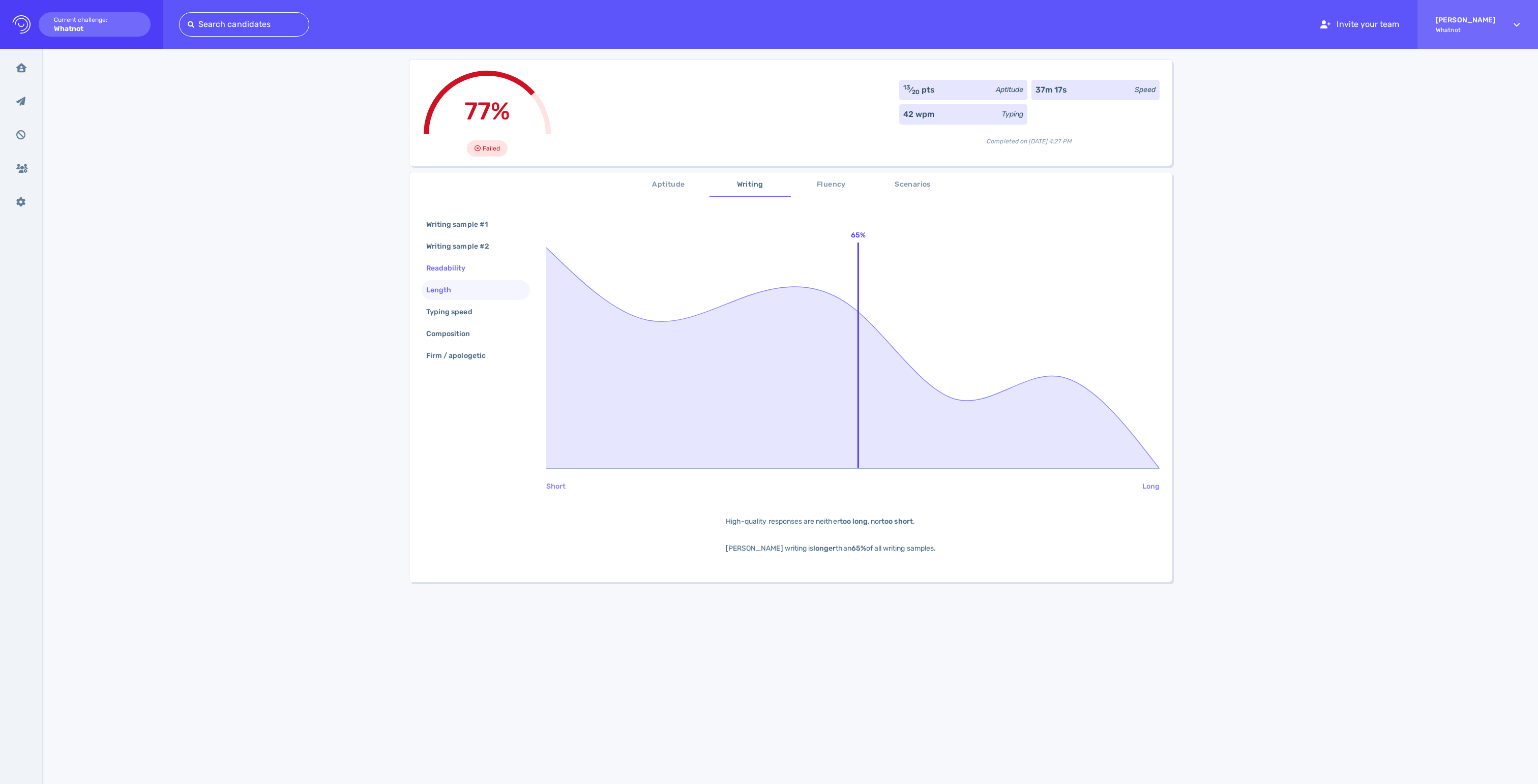
click at [442, 276] on div "Readability" at bounding box center [451, 268] width 54 height 15
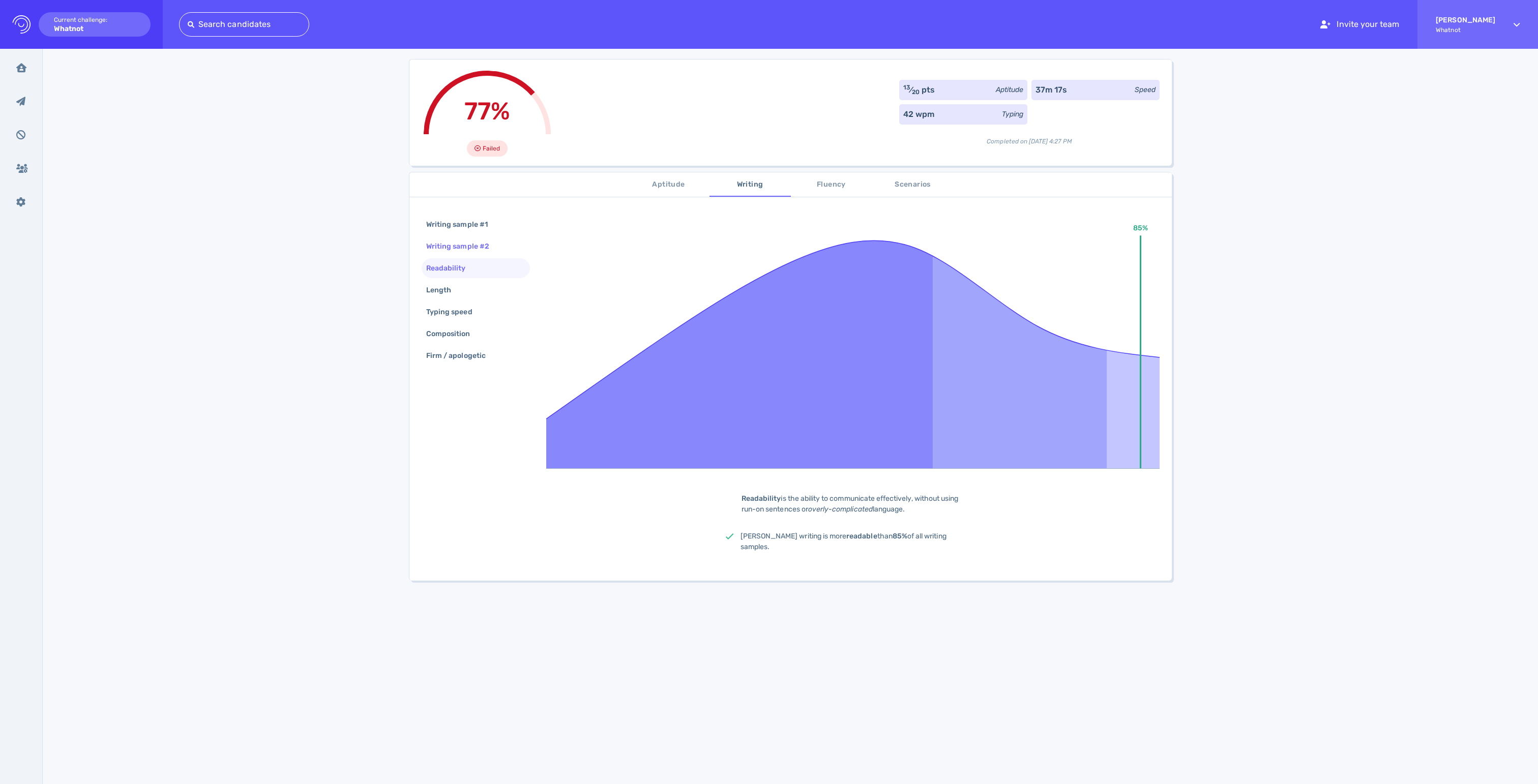
click at [432, 253] on div "Writing sample #2" at bounding box center [463, 247] width 77 height 15
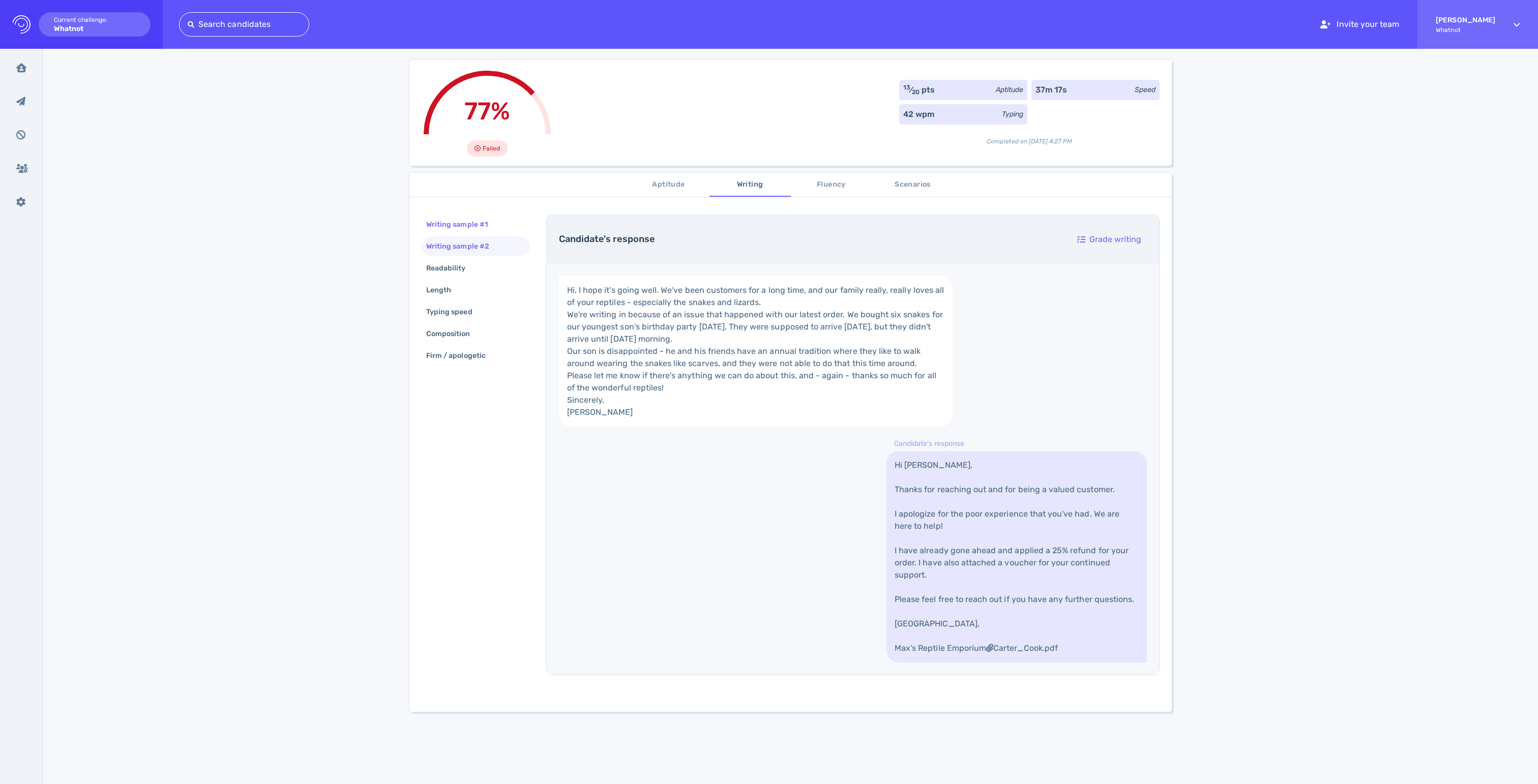
click at [458, 232] on div "Writing sample #1" at bounding box center [462, 225] width 76 height 15
